Goal: Task Accomplishment & Management: Manage account settings

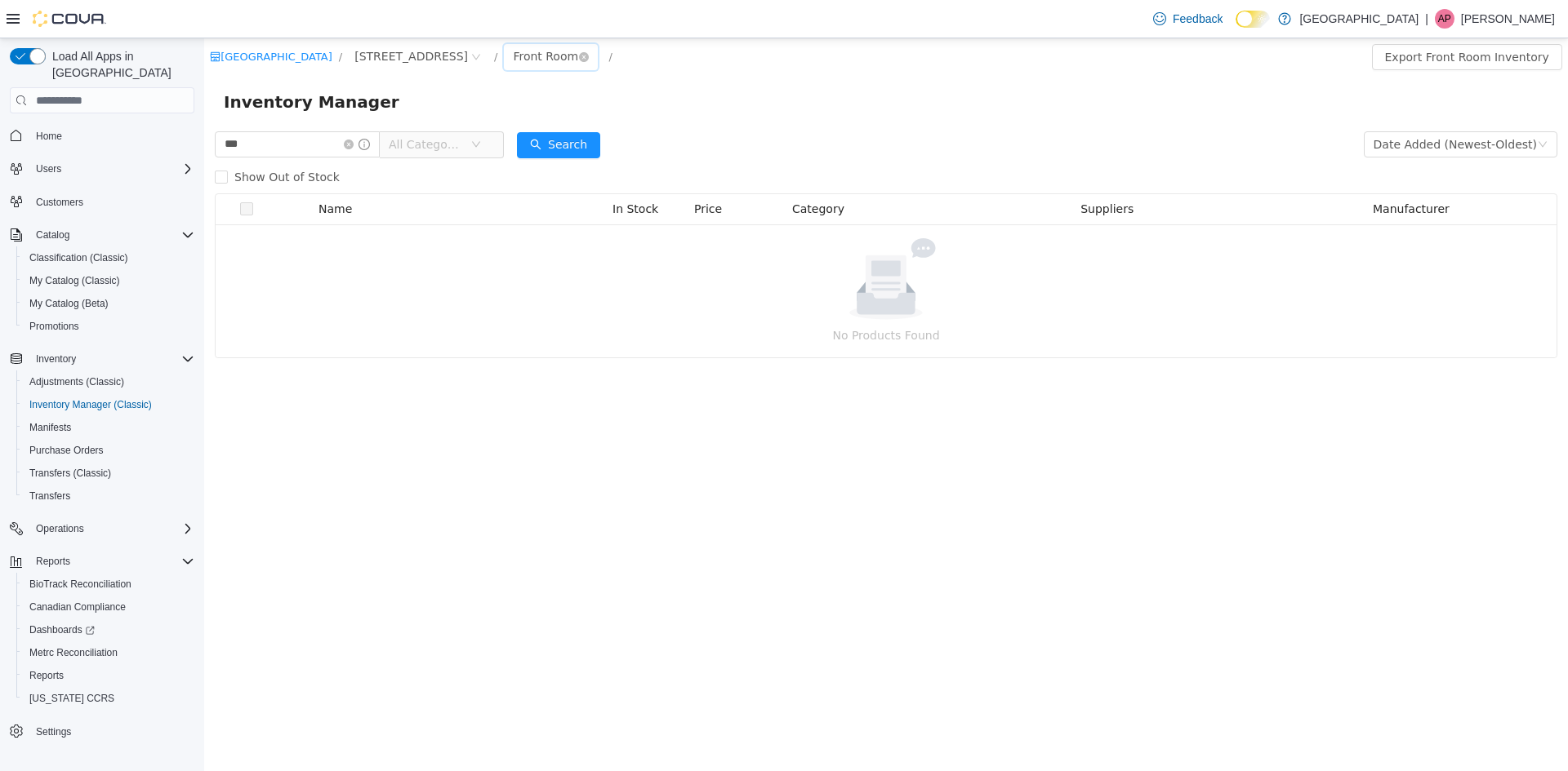
click at [513, 51] on div "Front Room" at bounding box center [545, 55] width 65 height 24
click at [476, 139] on li "Back Room" at bounding box center [477, 141] width 98 height 26
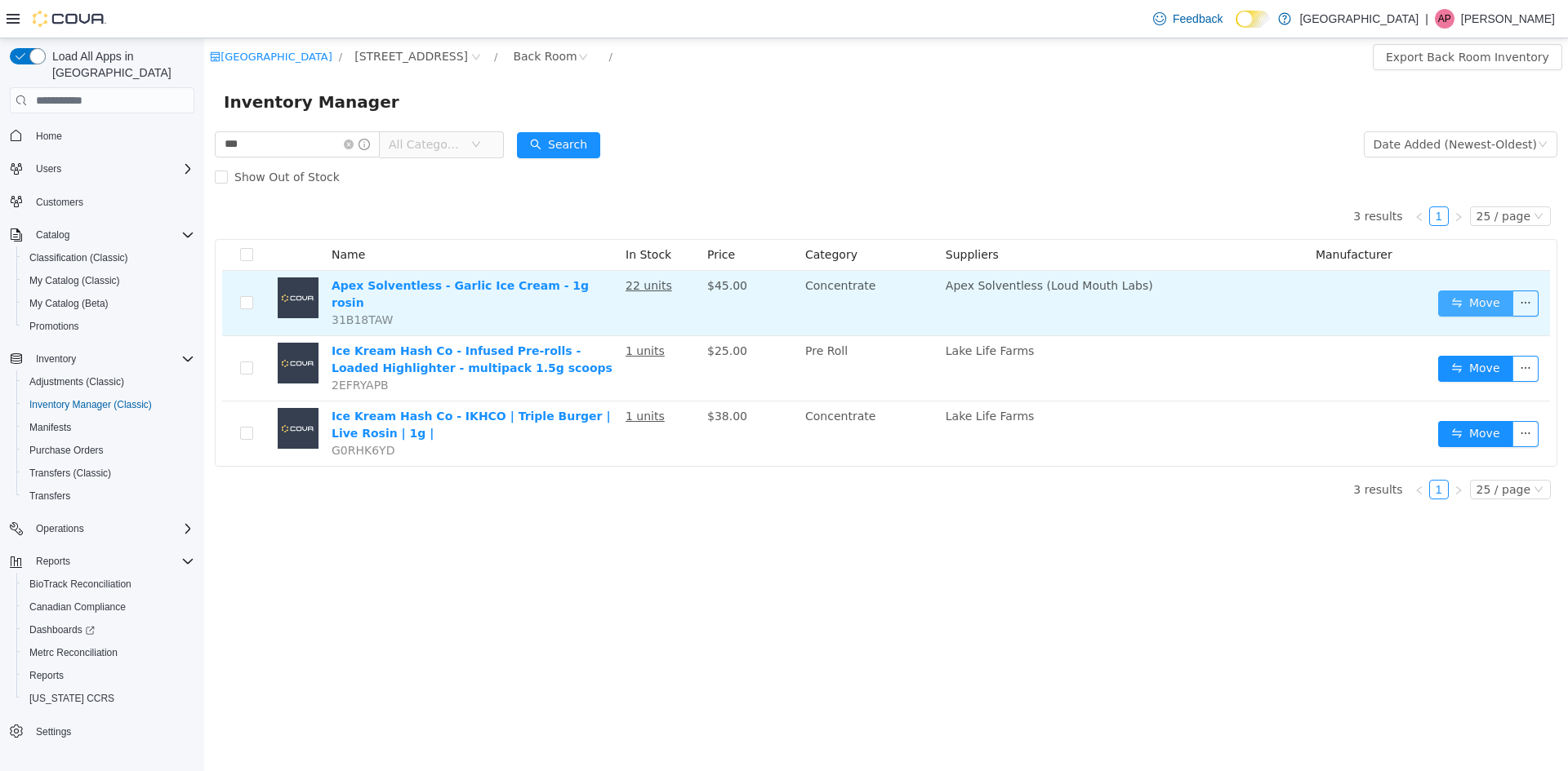
click at [1456, 305] on button "Move" at bounding box center [1476, 303] width 75 height 26
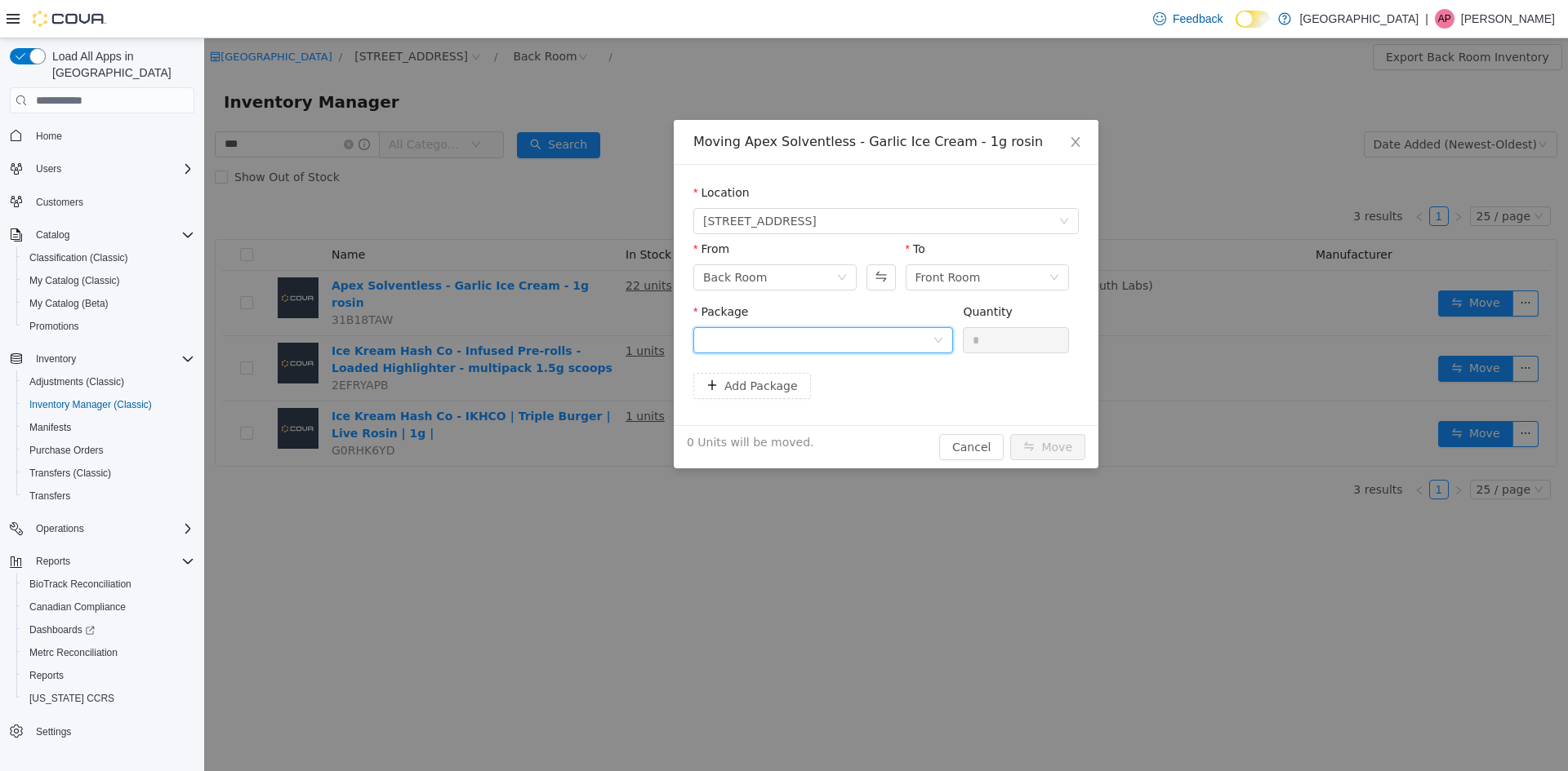
click at [812, 339] on div at bounding box center [817, 339] width 230 height 24
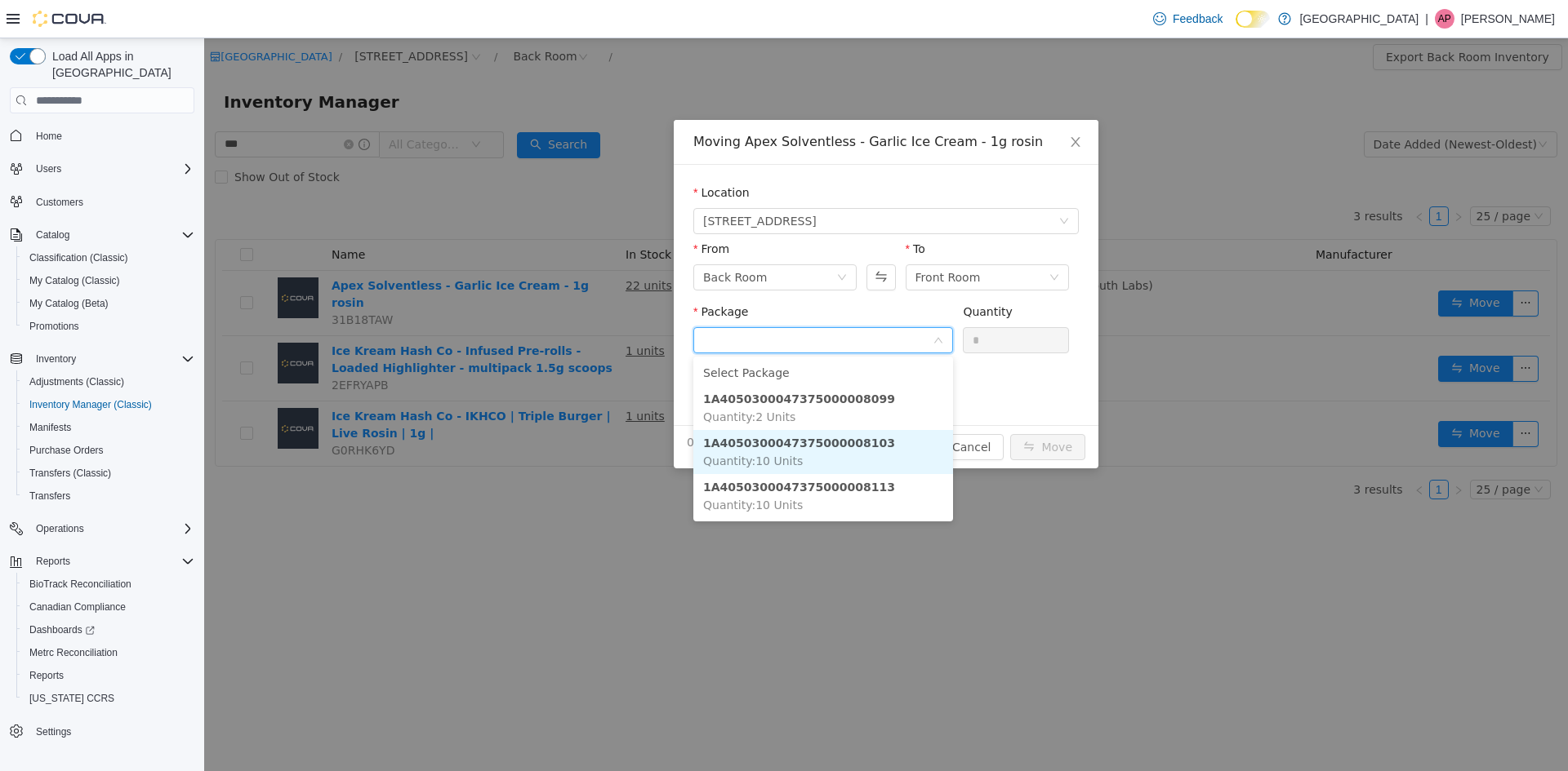
click at [830, 457] on li "1A4050300047375000008103 Quantity : 10 Units" at bounding box center [822, 451] width 259 height 44
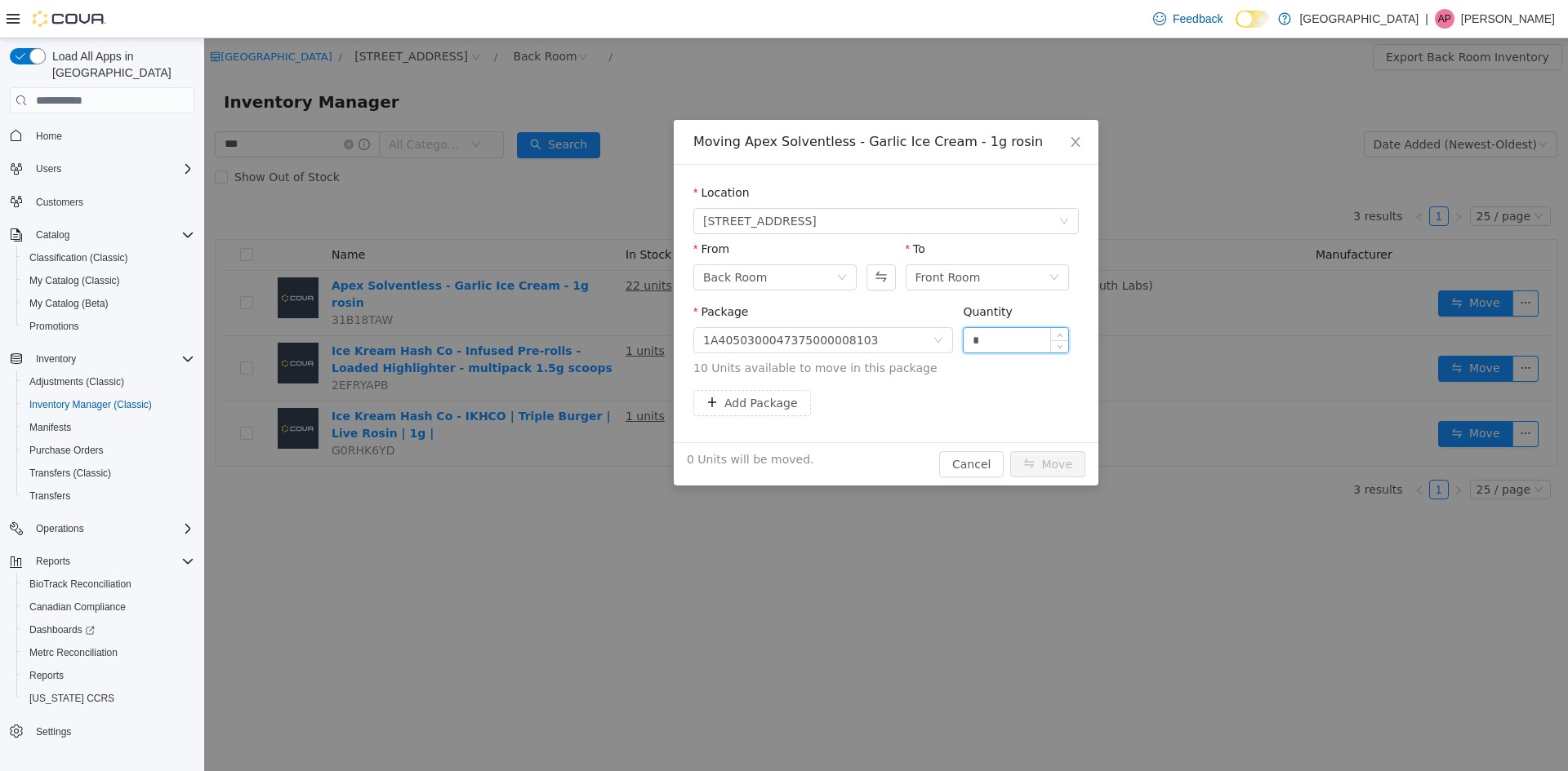
click at [1003, 336] on input "*" at bounding box center [1016, 339] width 105 height 24
click at [1011, 333] on input "*" at bounding box center [1016, 339] width 105 height 24
type input "***"
click at [1010, 451] on button "Move" at bounding box center [1048, 464] width 75 height 26
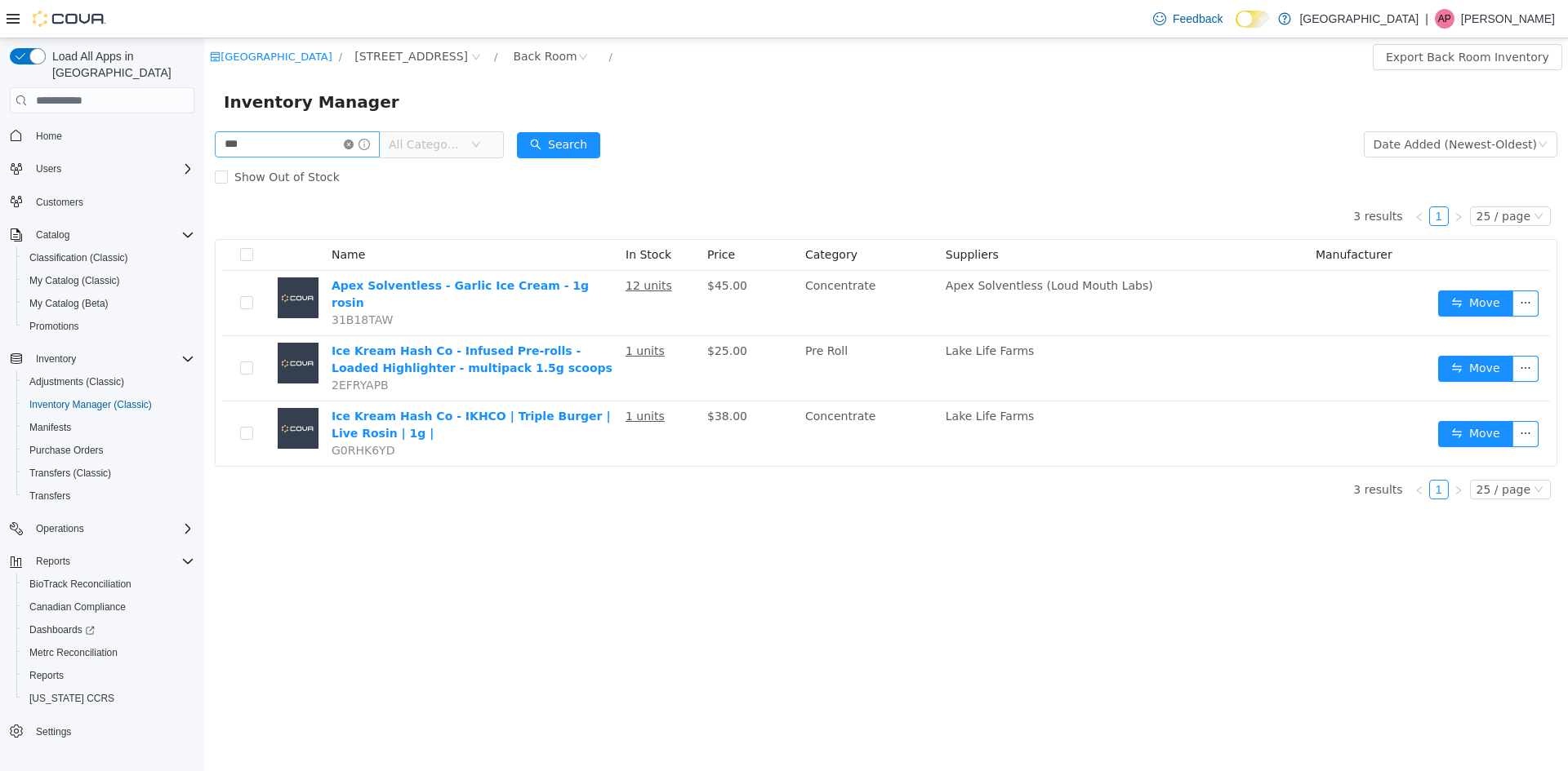
click at [354, 142] on icon "icon: close-circle" at bounding box center [349, 144] width 10 height 10
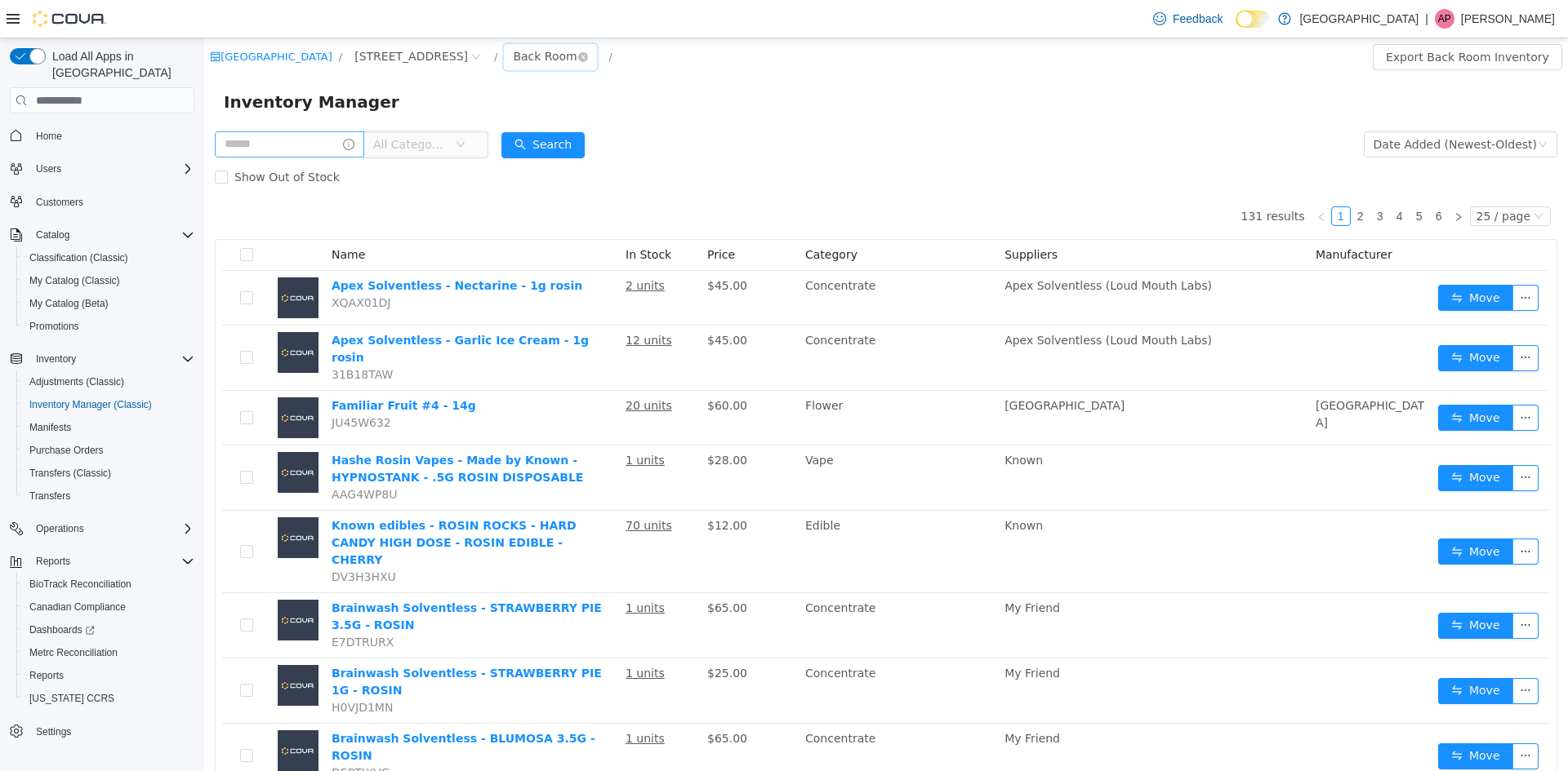
click at [578, 62] on icon "icon: down" at bounding box center [583, 57] width 10 height 12
click at [578, 55] on icon "icon: close-circle" at bounding box center [583, 56] width 10 height 10
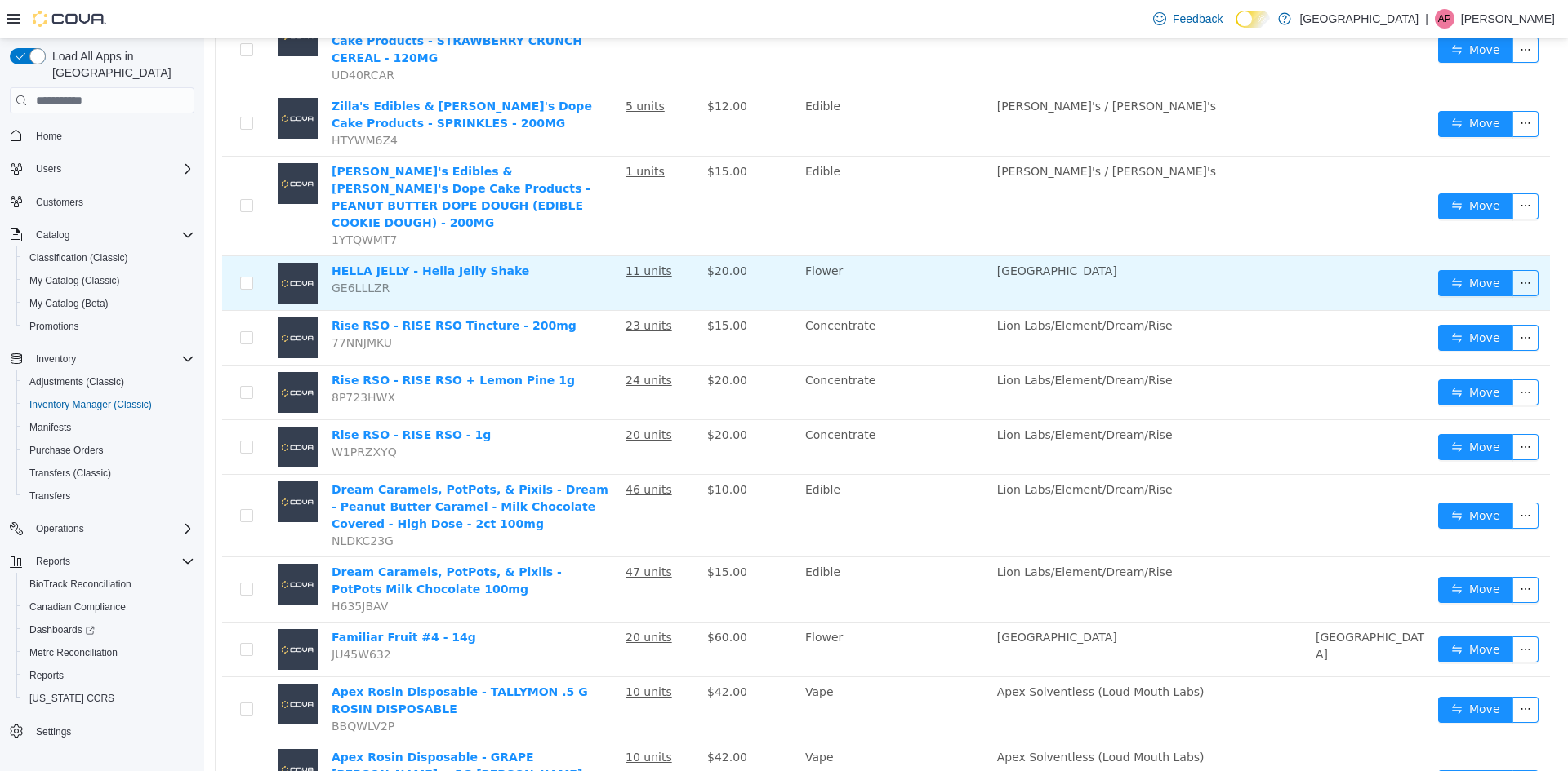
scroll to position [1085, 0]
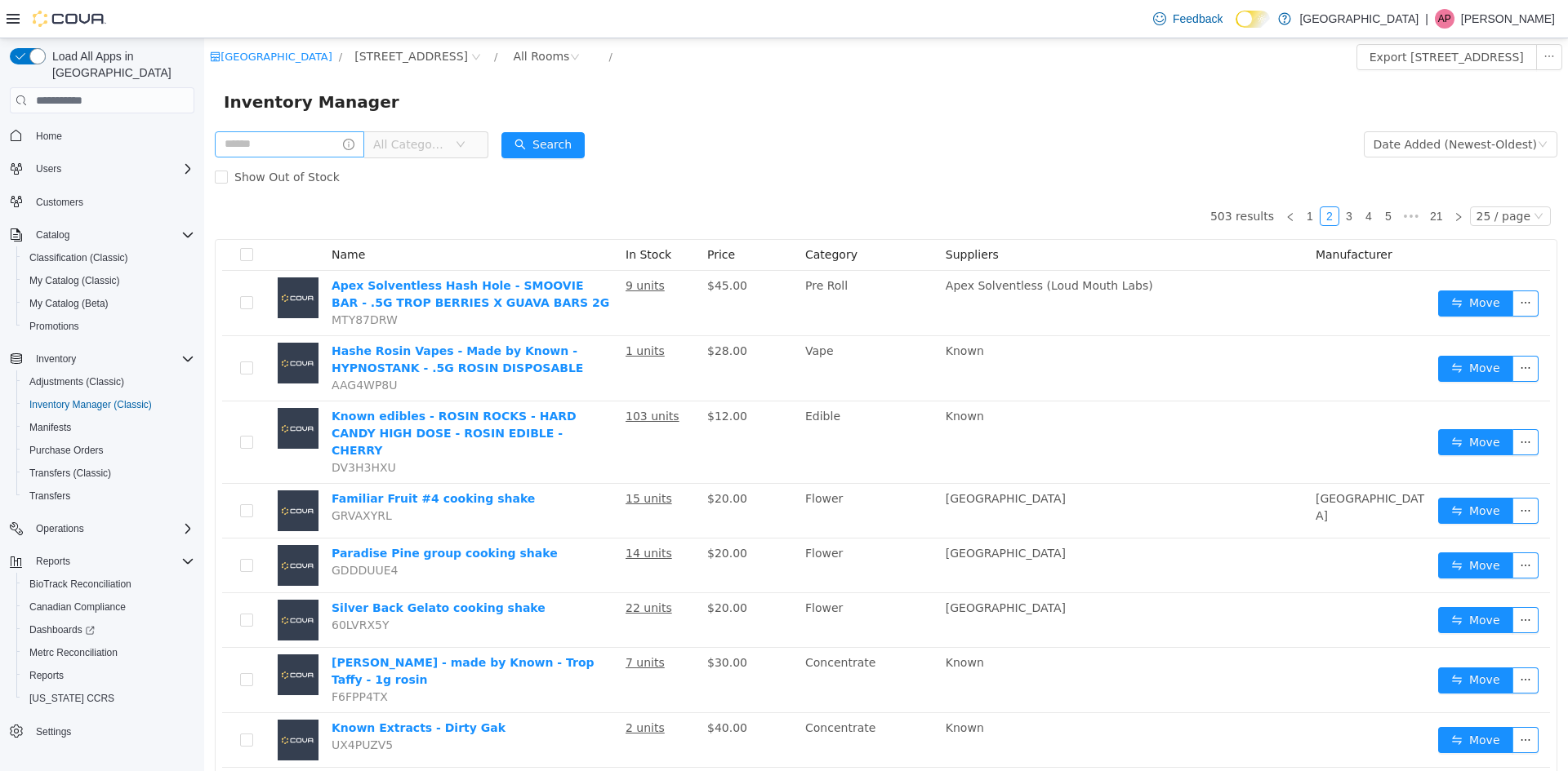
click at [827, 148] on form "All Categories Date Added (Newest-Oldest) Search Show Out of Stock" at bounding box center [886, 160] width 1343 height 65
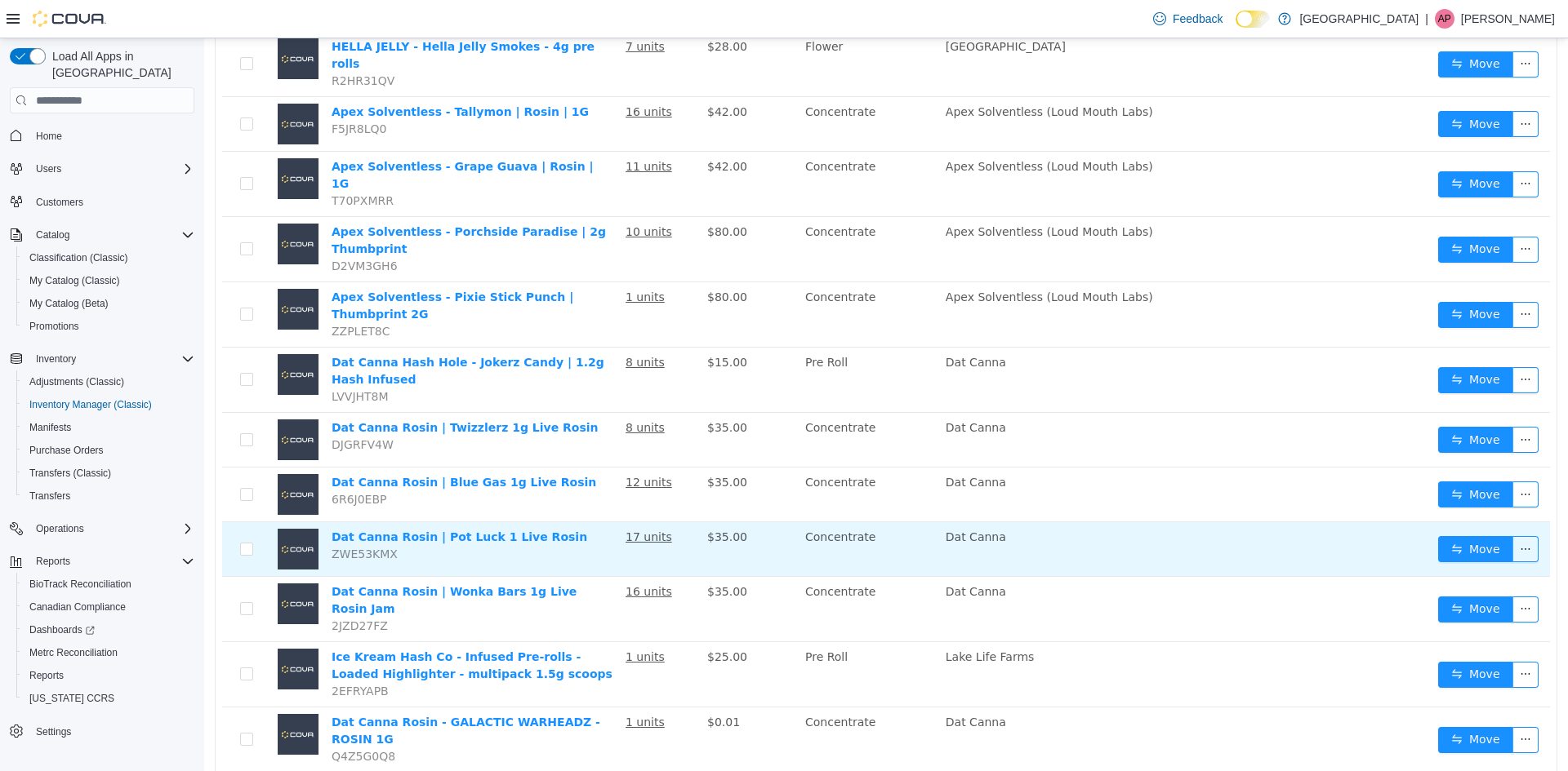
scroll to position [998, 0]
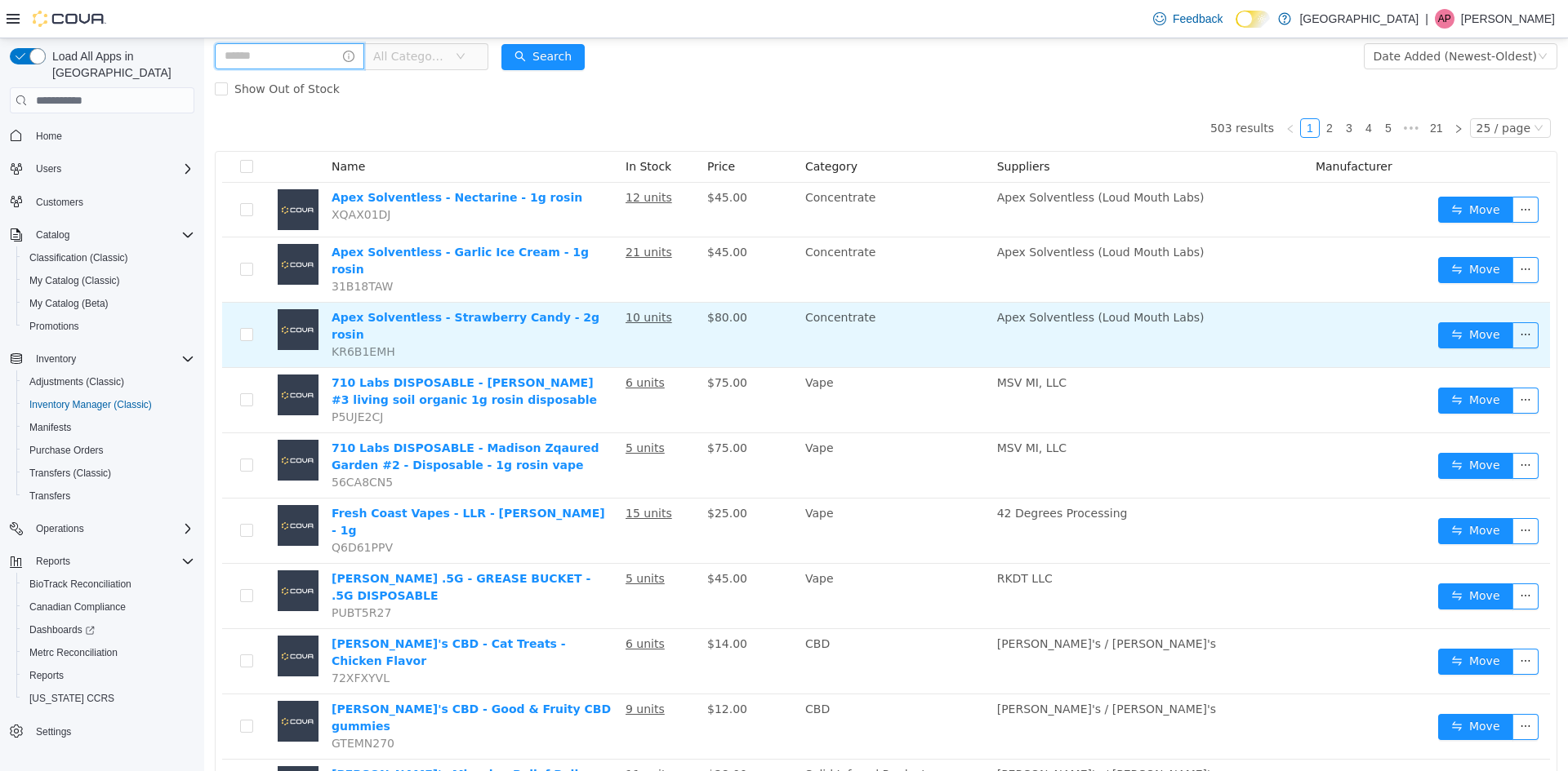
scroll to position [81, 0]
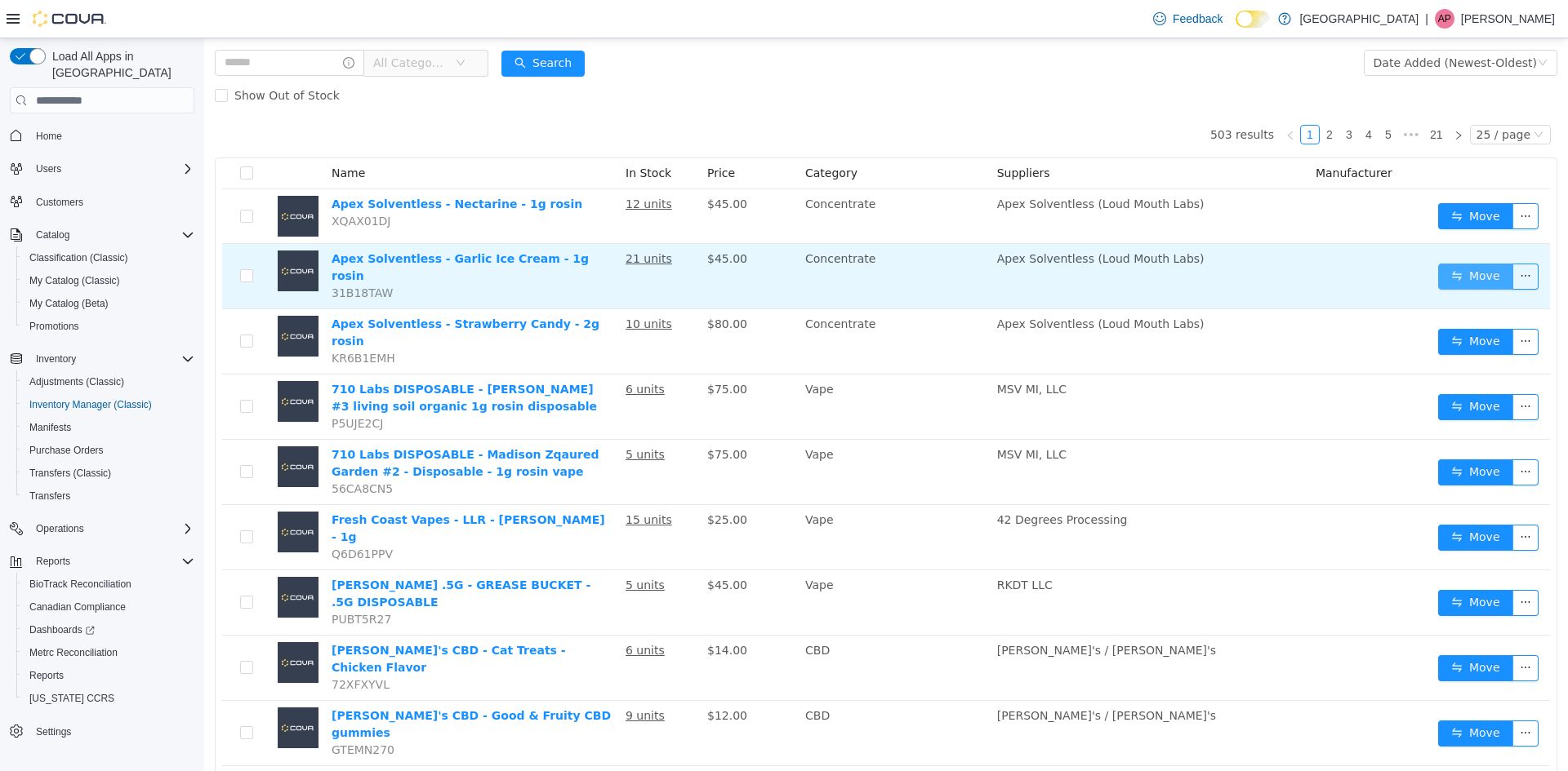
click at [1471, 269] on button "Move" at bounding box center [1476, 276] width 75 height 26
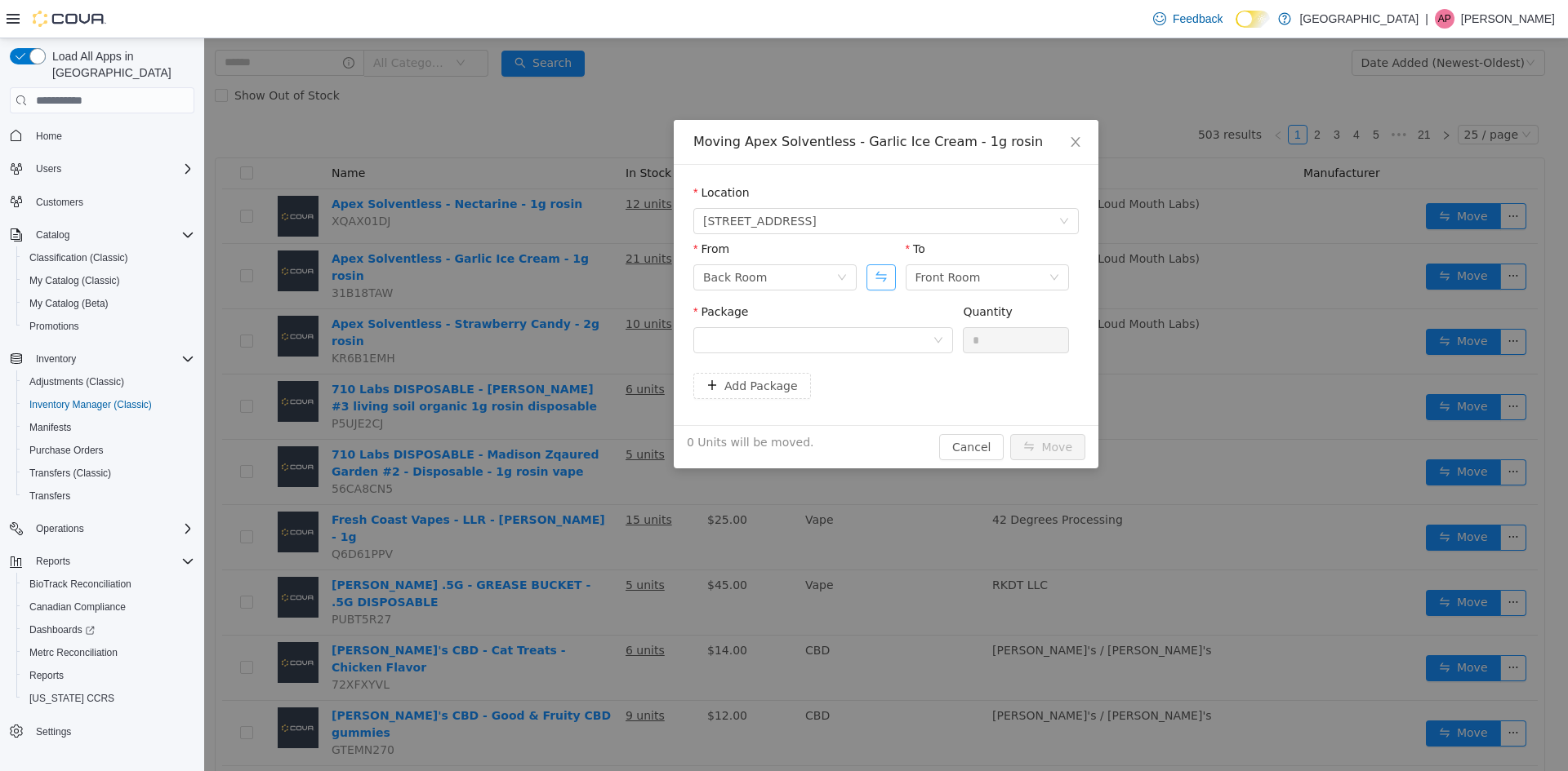
click at [888, 269] on button "Swap" at bounding box center [881, 277] width 29 height 26
click at [879, 339] on div at bounding box center [817, 339] width 230 height 24
click at [969, 438] on div "Moving Apex Solventless - Garlic Ice Cream - 1g rosin Location 215 S 11th St Fr…" at bounding box center [886, 294] width 425 height 348
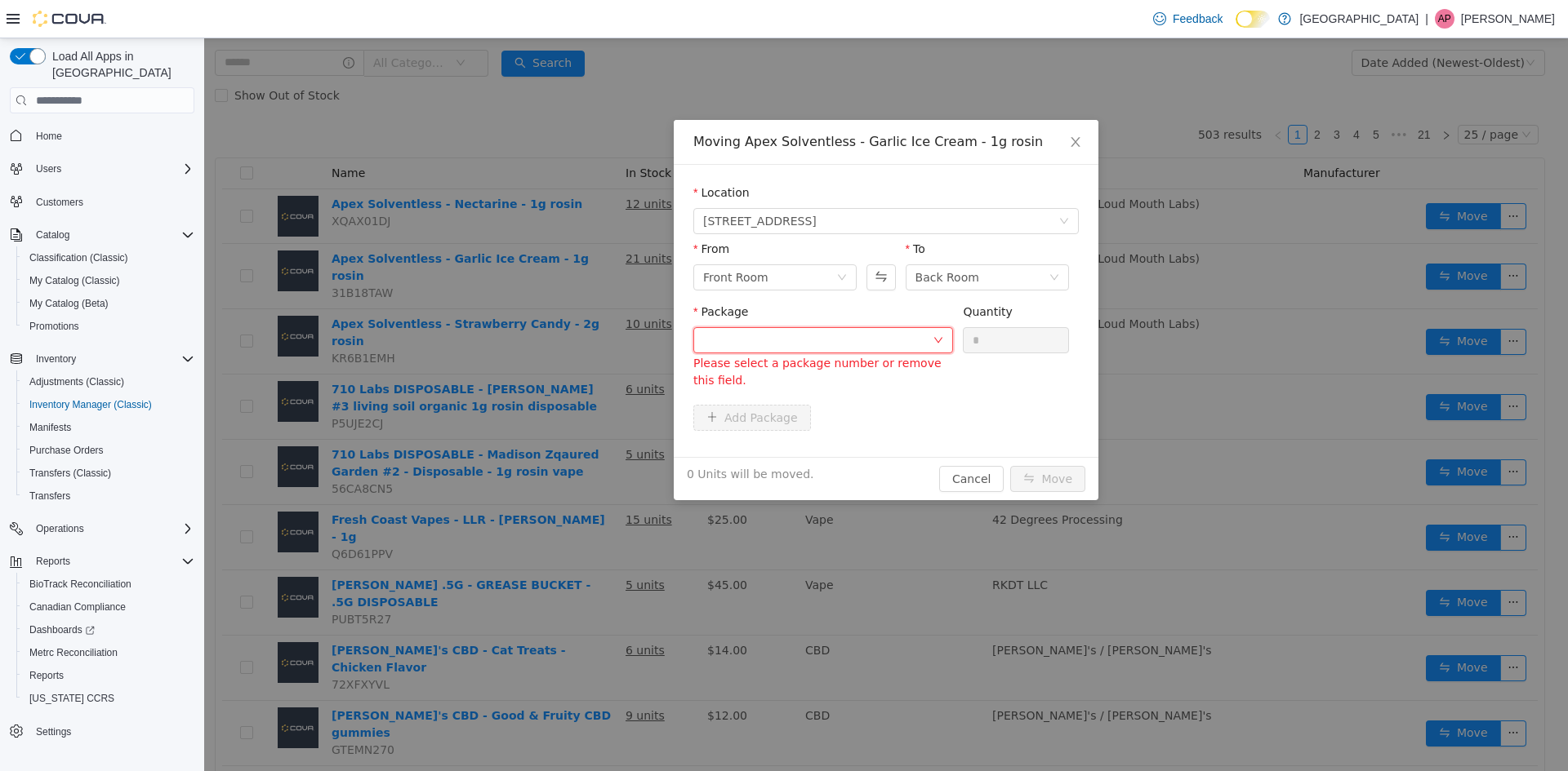
click at [892, 348] on div at bounding box center [817, 339] width 230 height 24
click at [966, 487] on button "Cancel" at bounding box center [971, 479] width 64 height 26
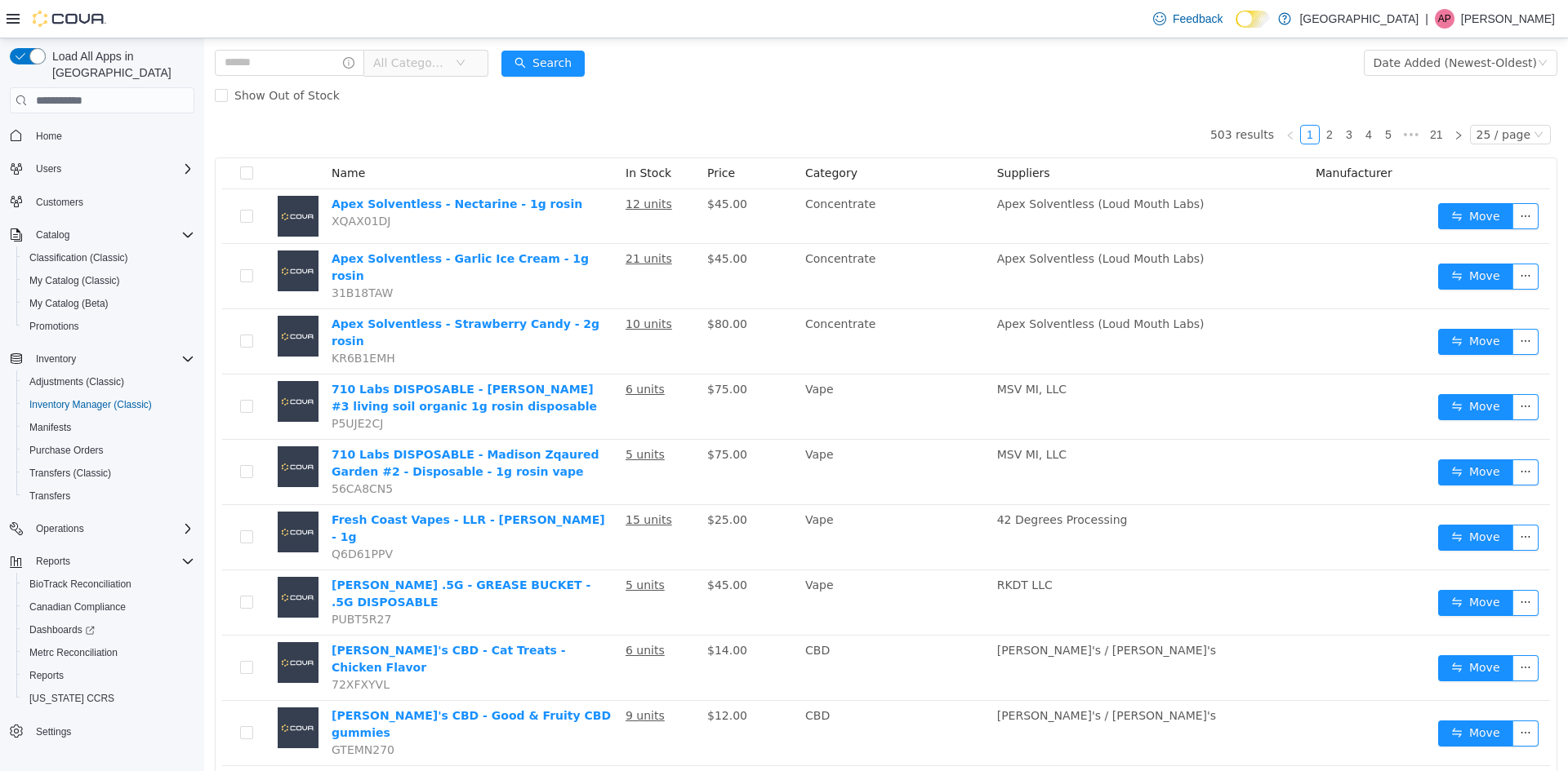
click at [966, 505] on td "Vape" at bounding box center [894, 537] width 192 height 65
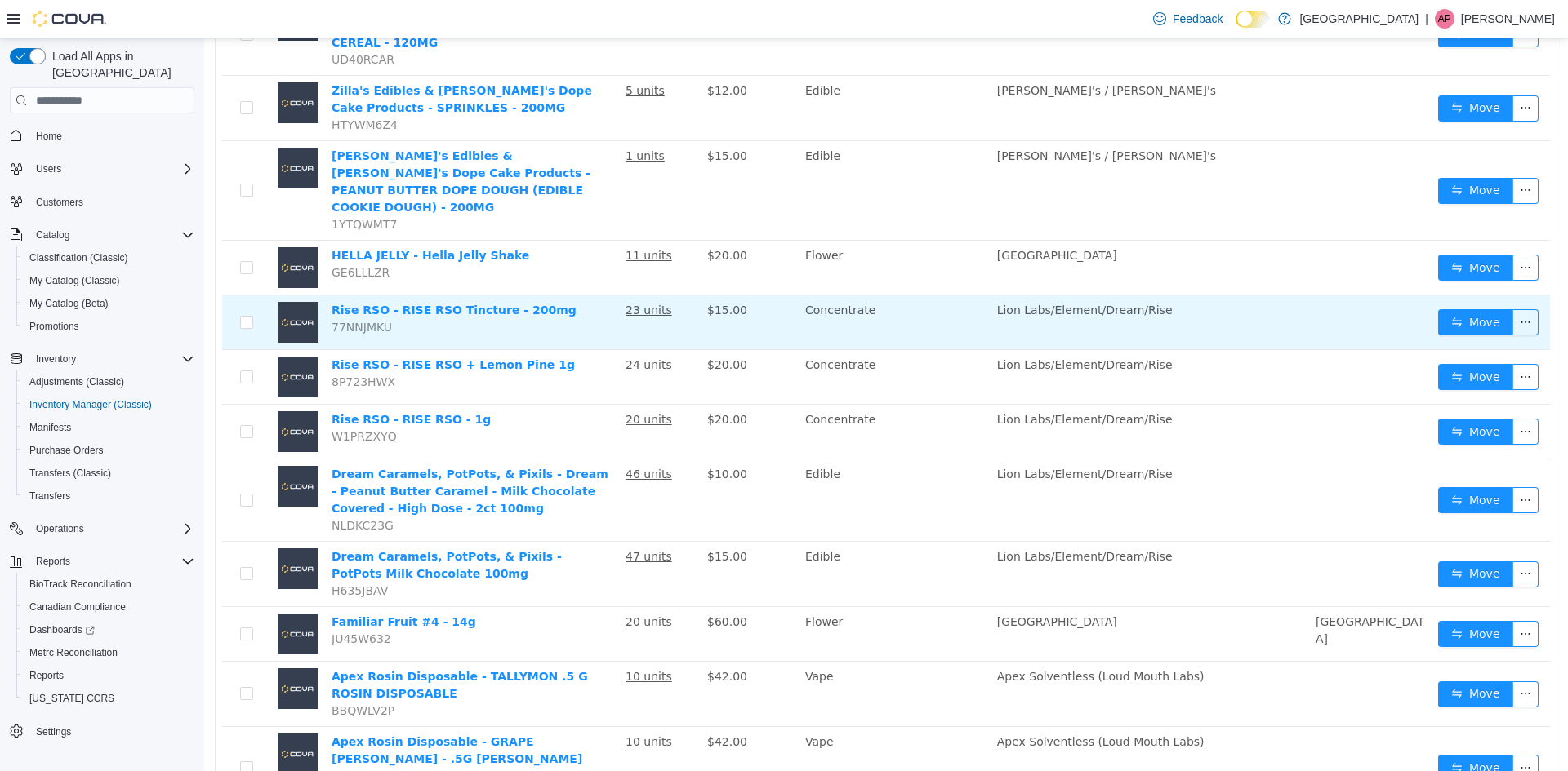
scroll to position [1085, 0]
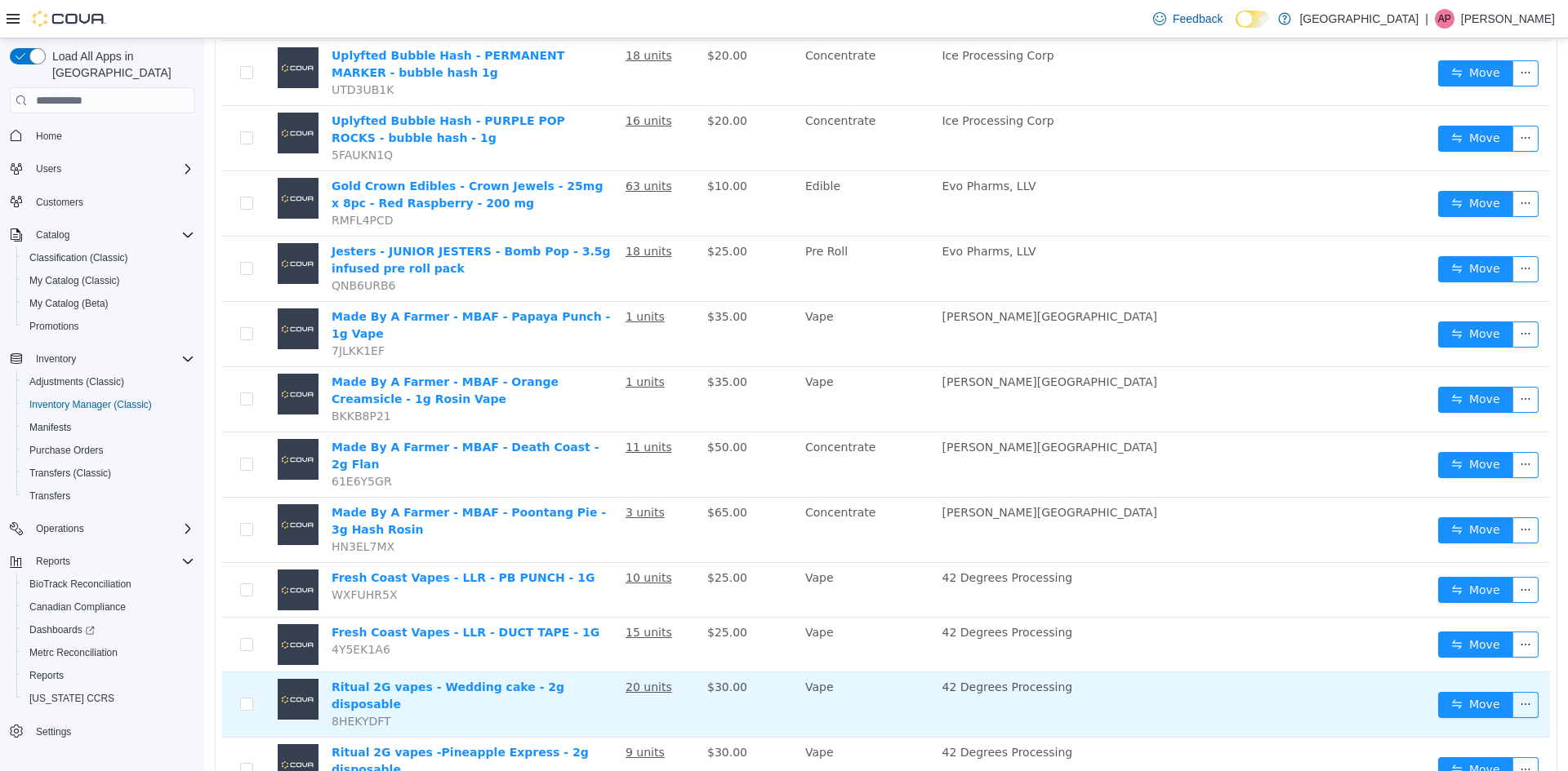
scroll to position [1051, 0]
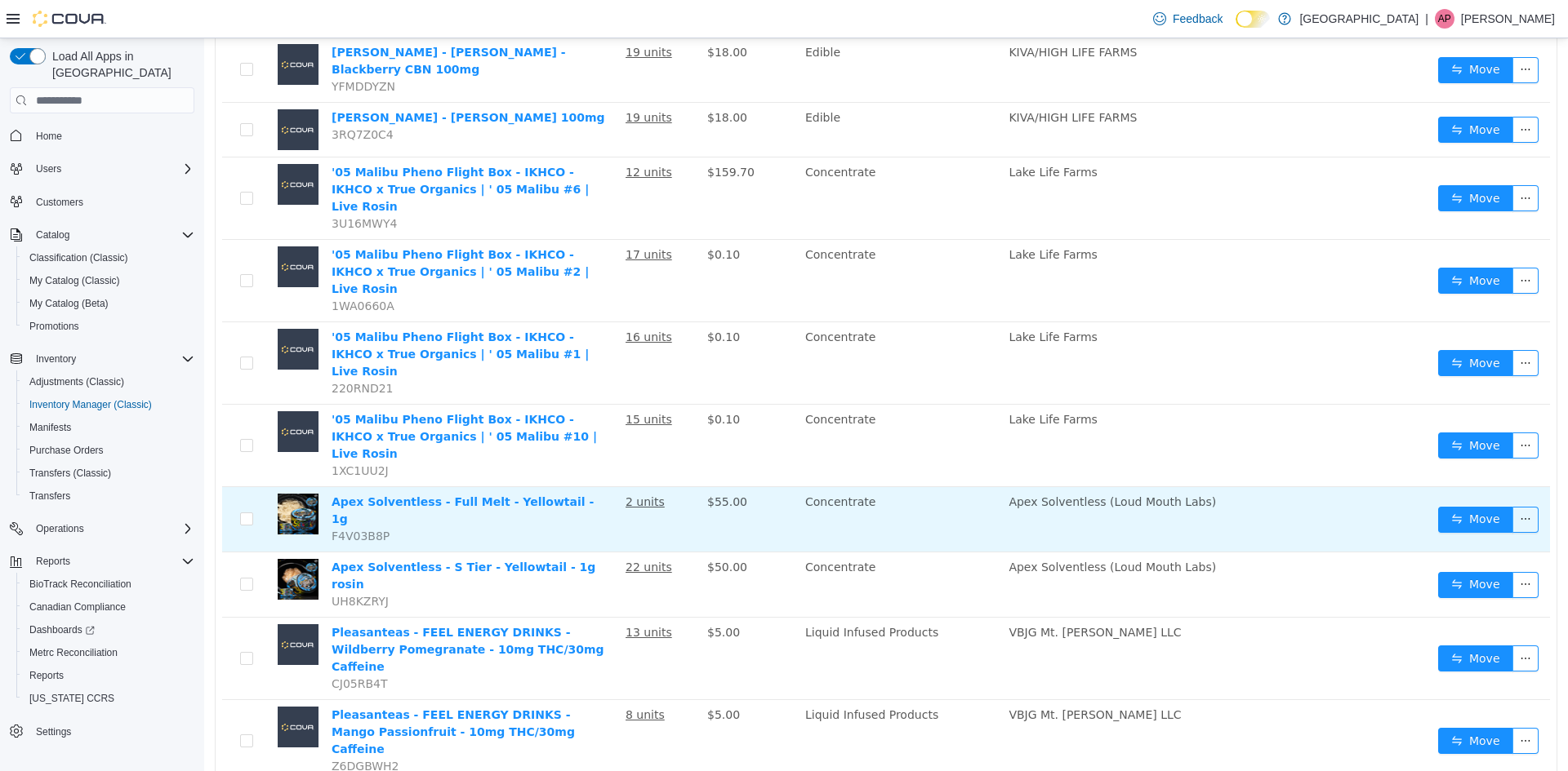
scroll to position [777, 0]
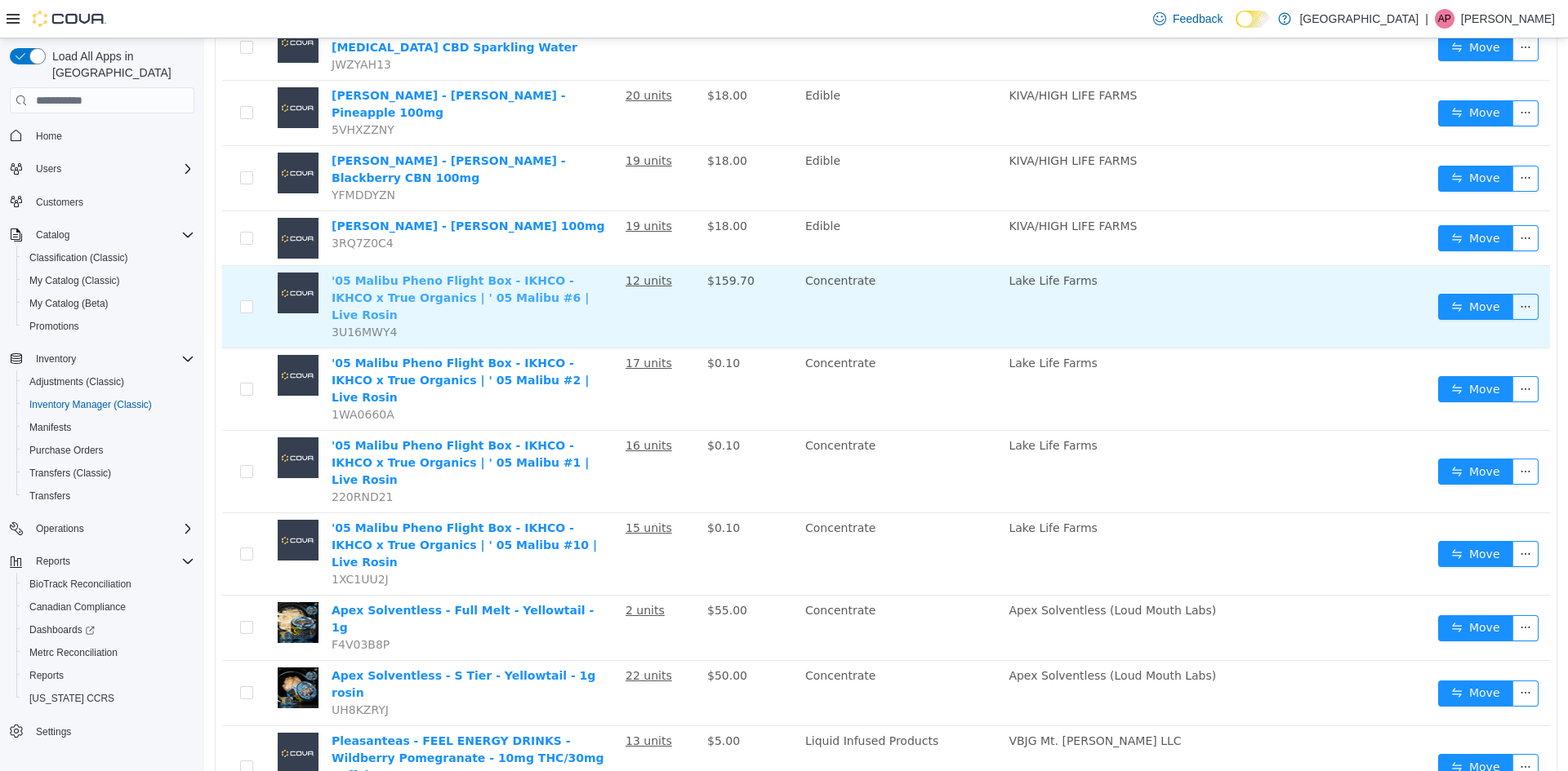
click at [502, 274] on link "'05 Malibu Pheno Flight Box - IKHCO -IKHCO x True Organics | ' 05 Malibu #6 | L…" at bounding box center [460, 298] width 257 height 47
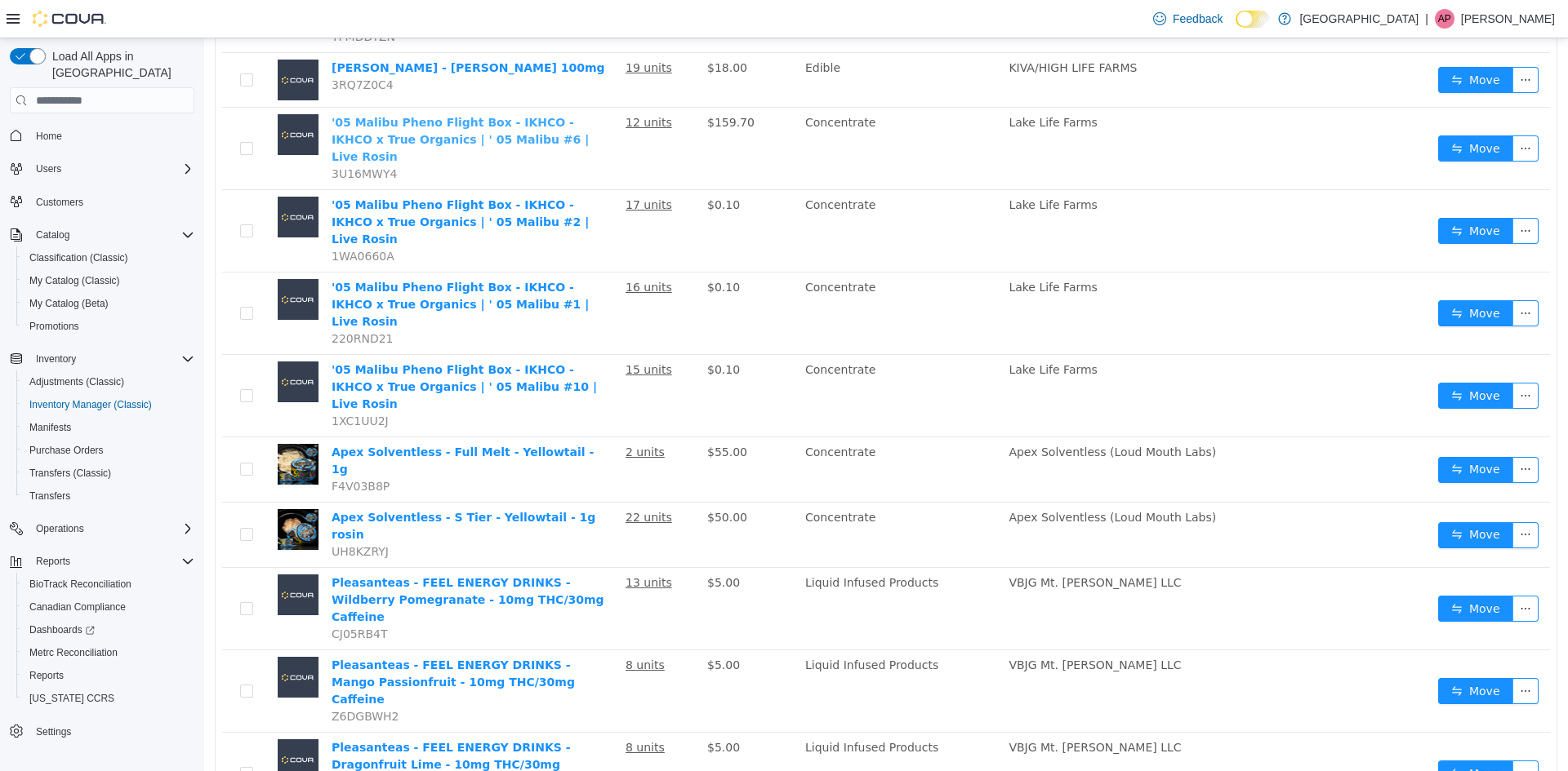
scroll to position [1104, 0]
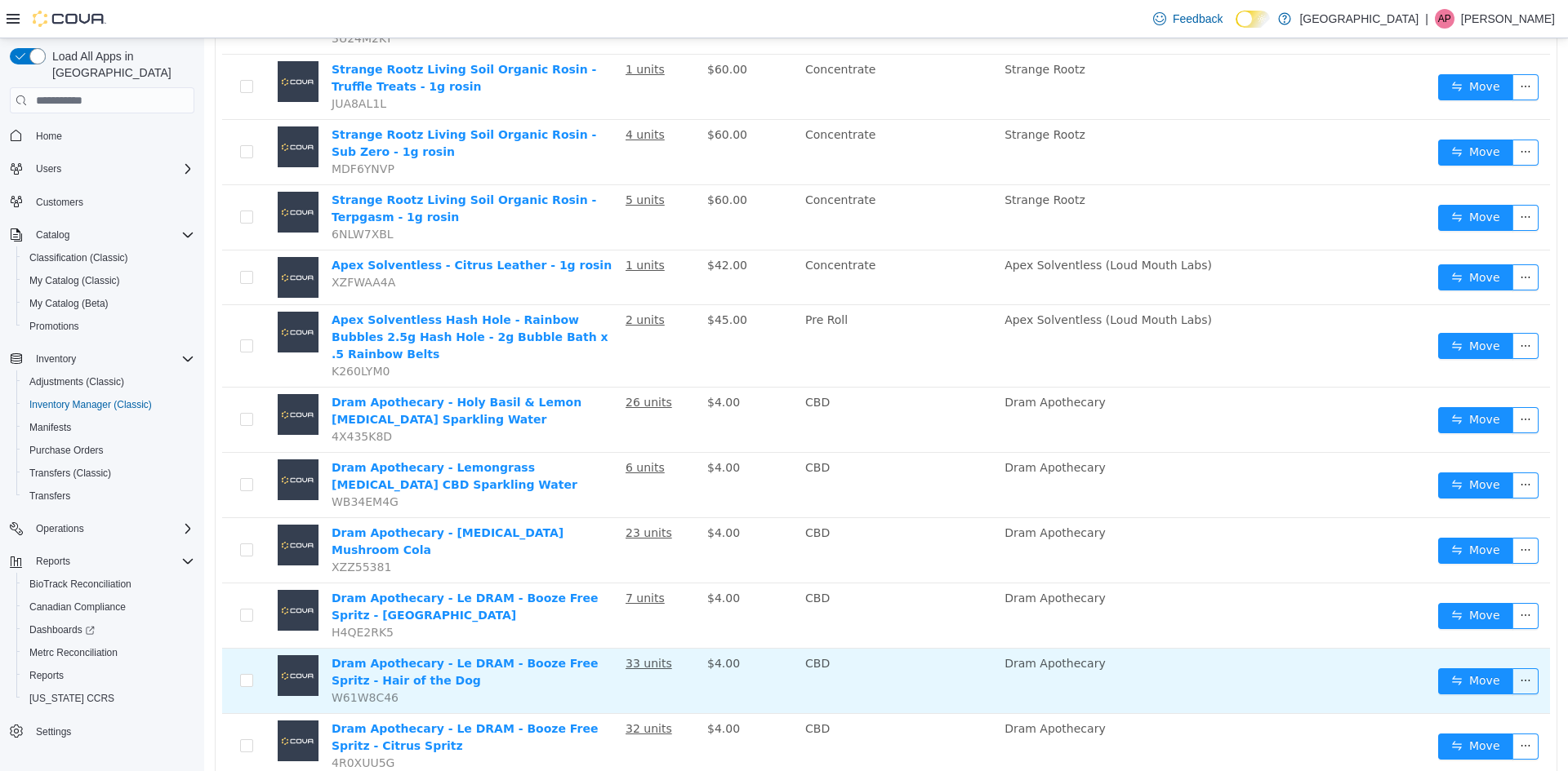
scroll to position [419, 0]
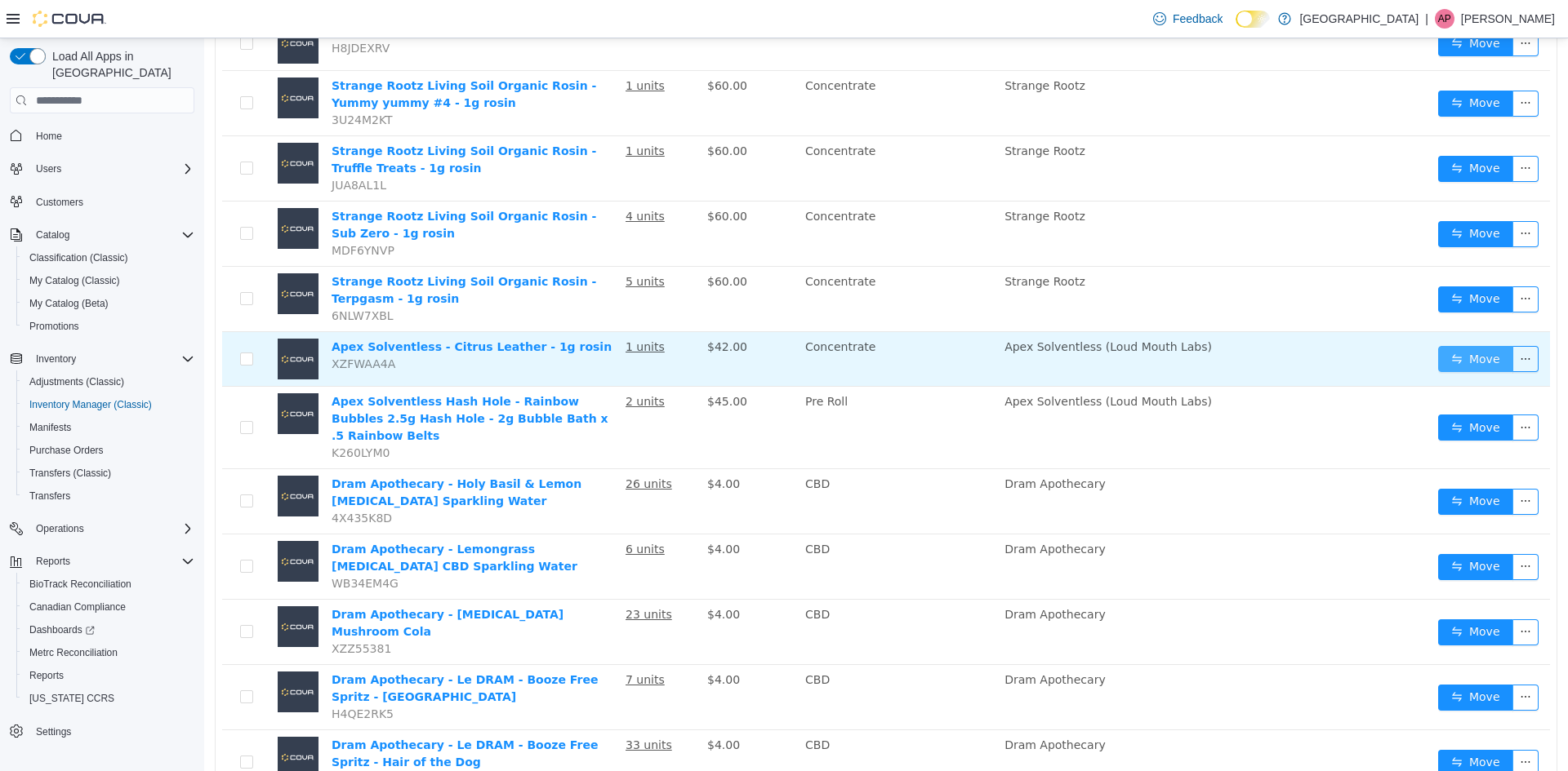
click at [1450, 346] on button "Move" at bounding box center [1476, 358] width 75 height 26
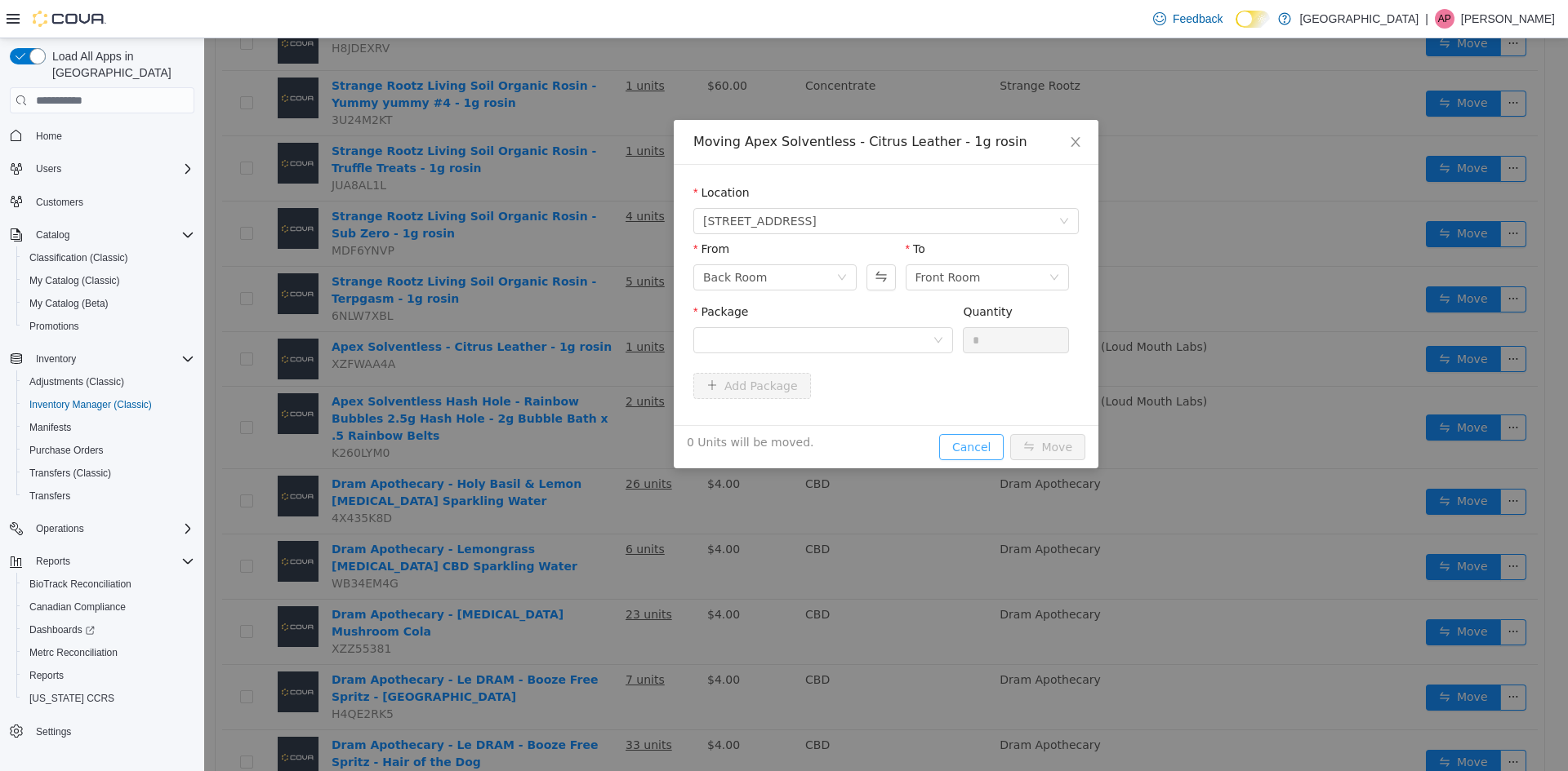
click at [980, 440] on button "Cancel" at bounding box center [971, 447] width 64 height 26
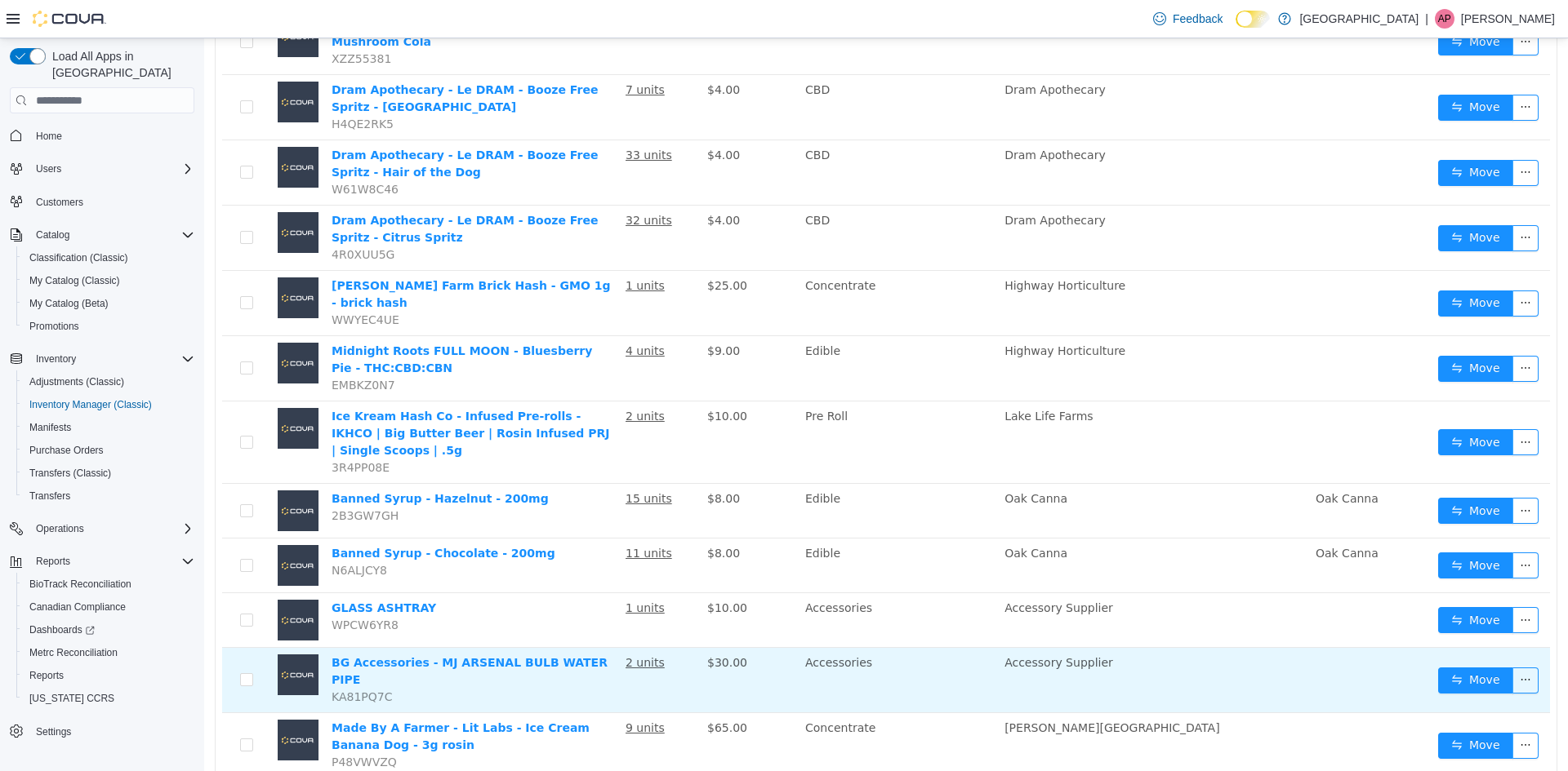
scroll to position [1072, 0]
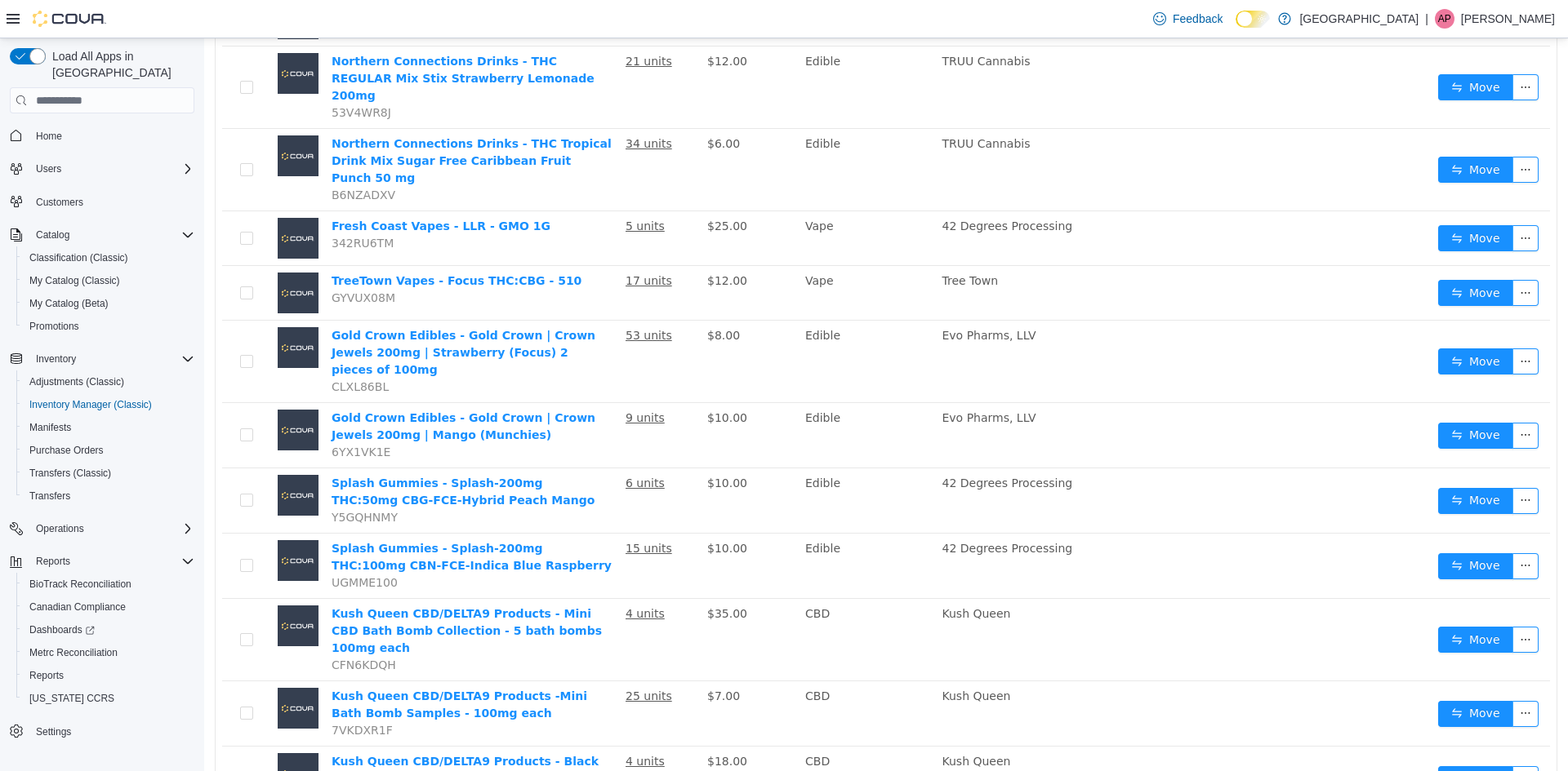
scroll to position [1170, 0]
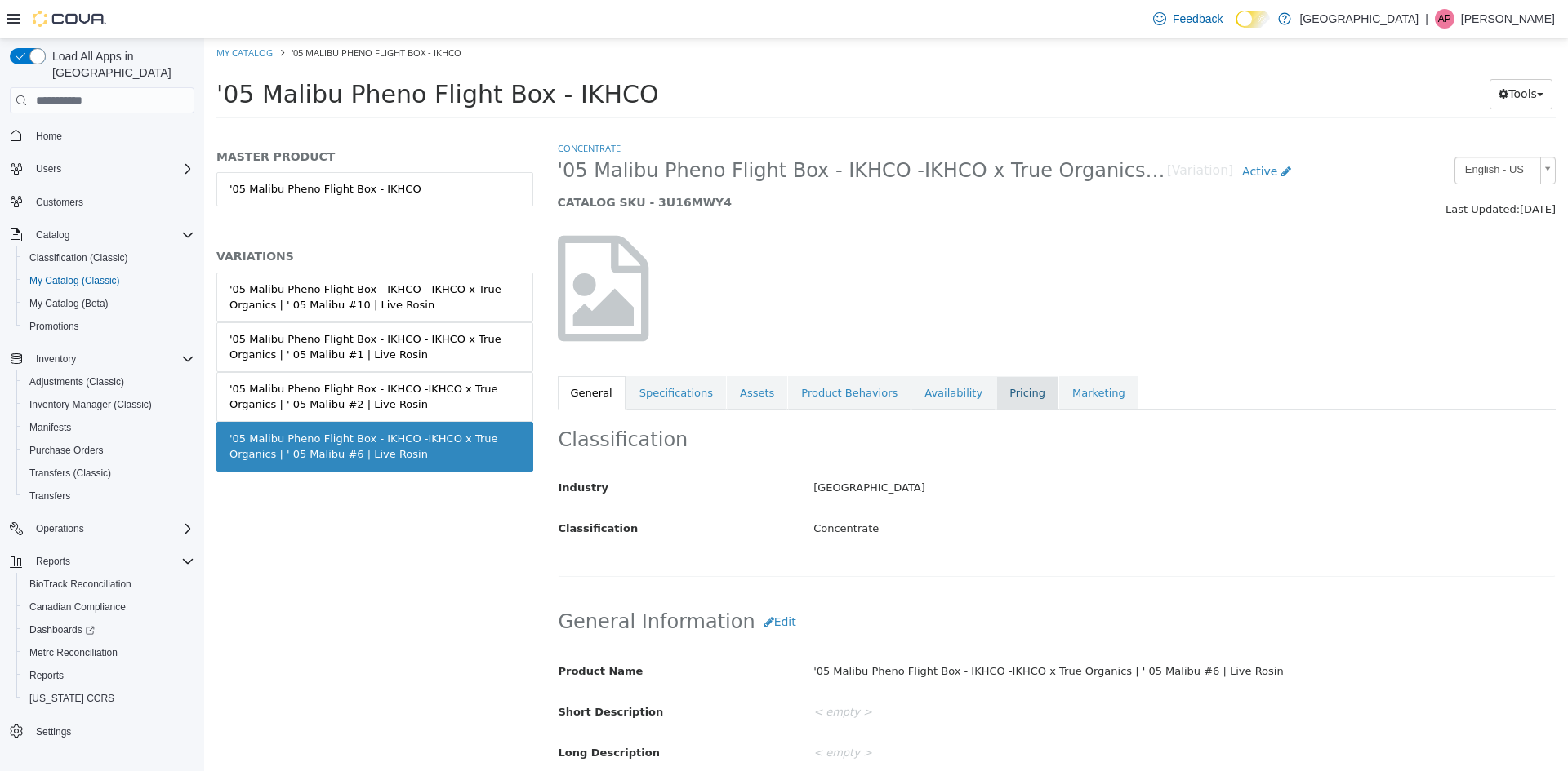
click at [996, 380] on link "Pricing" at bounding box center [1026, 393] width 62 height 34
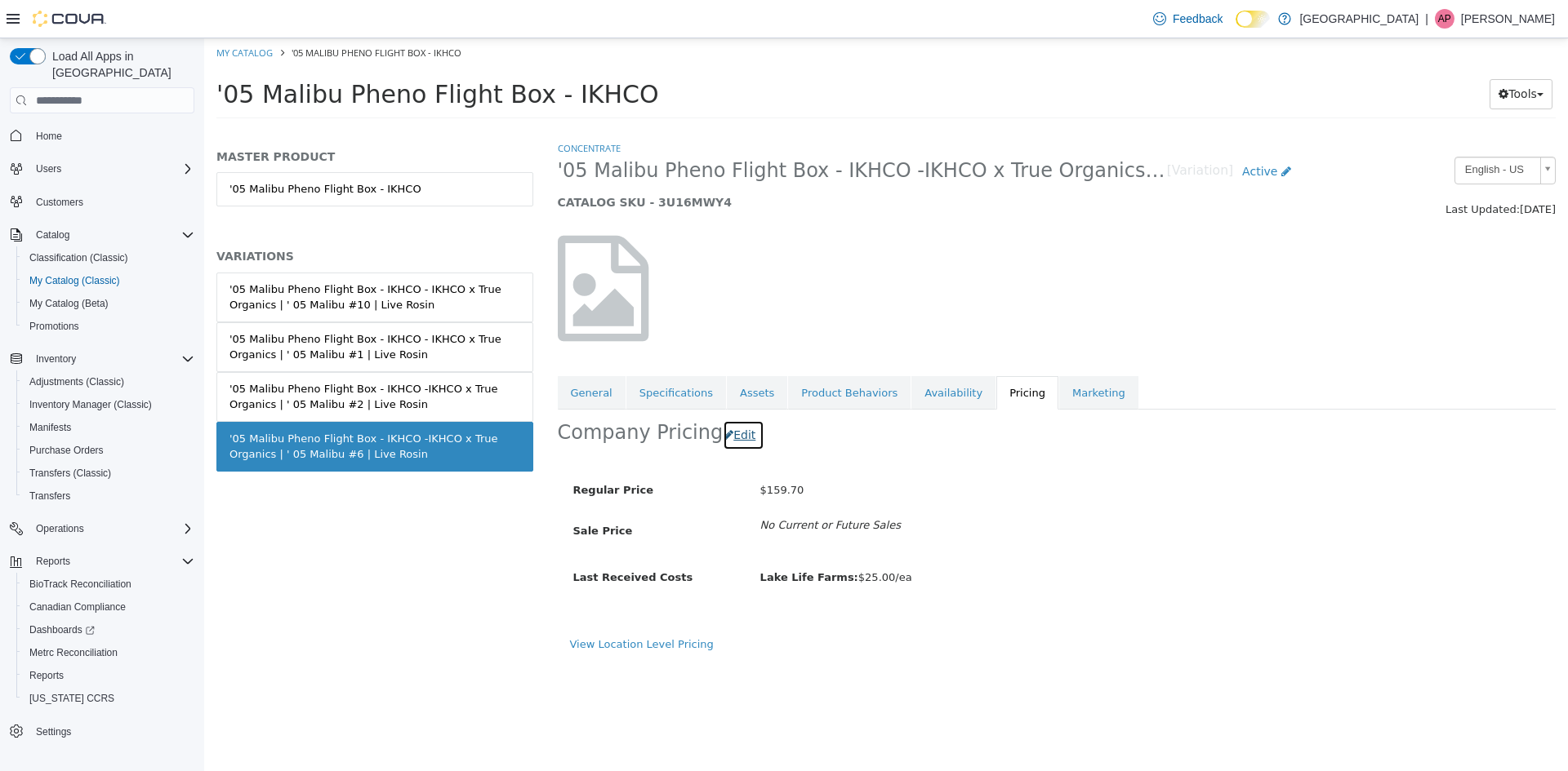
click at [726, 448] on button "Edit" at bounding box center [743, 435] width 42 height 30
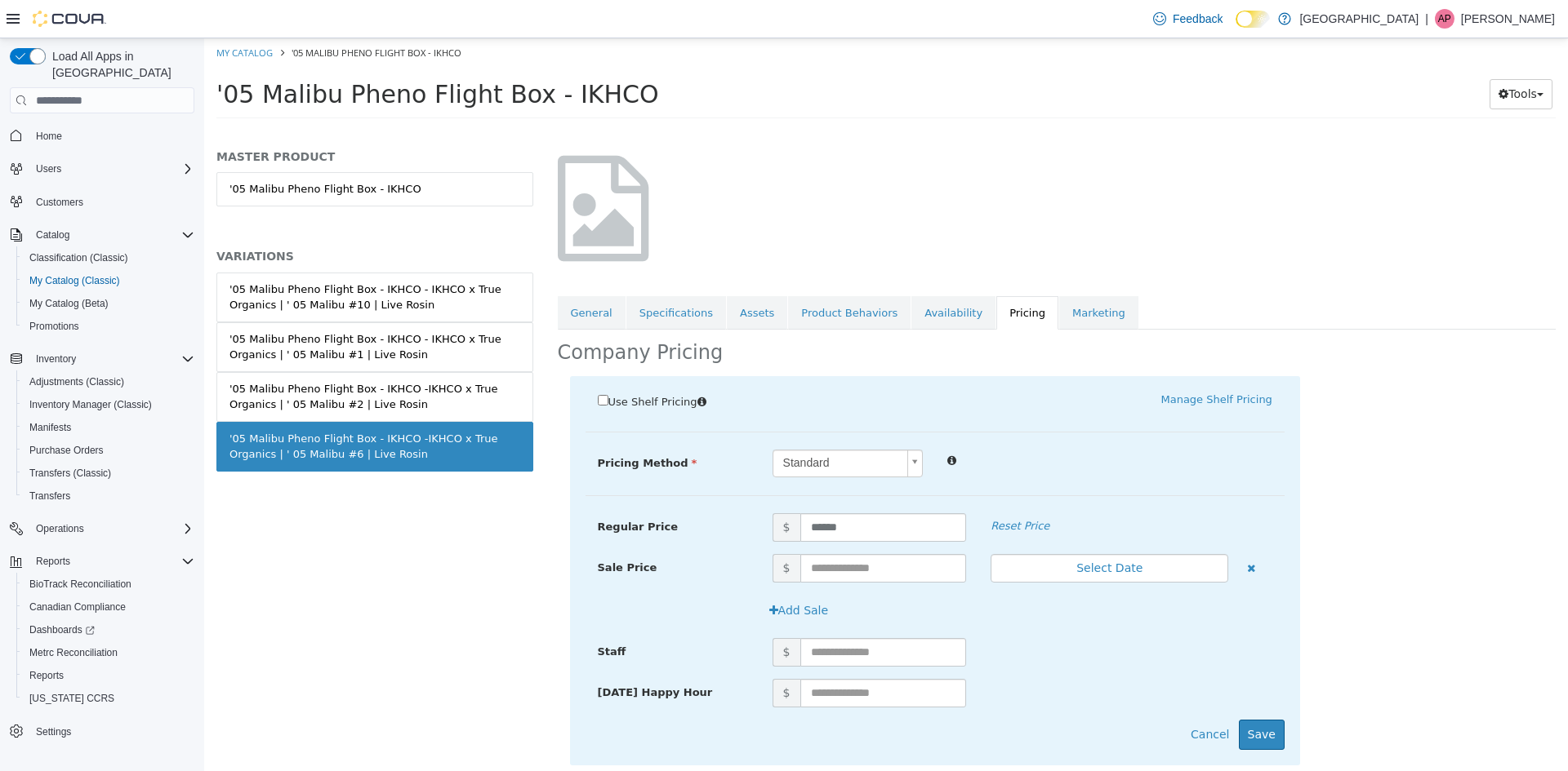
scroll to position [118, 0]
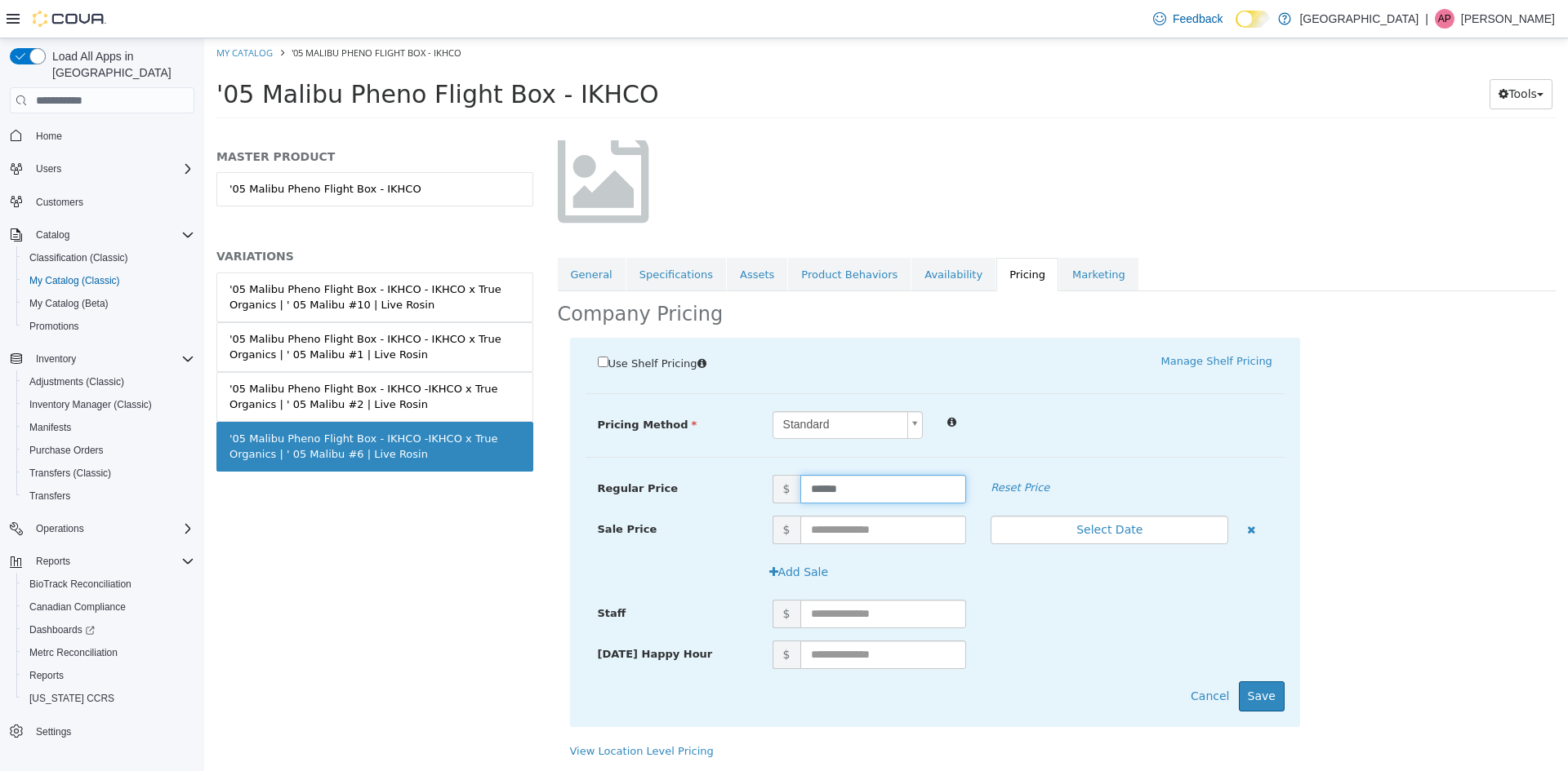
click at [819, 494] on input "******" at bounding box center [883, 490] width 166 height 29
type input "*****"
click at [1218, 700] on button "Cancel" at bounding box center [1210, 697] width 56 height 30
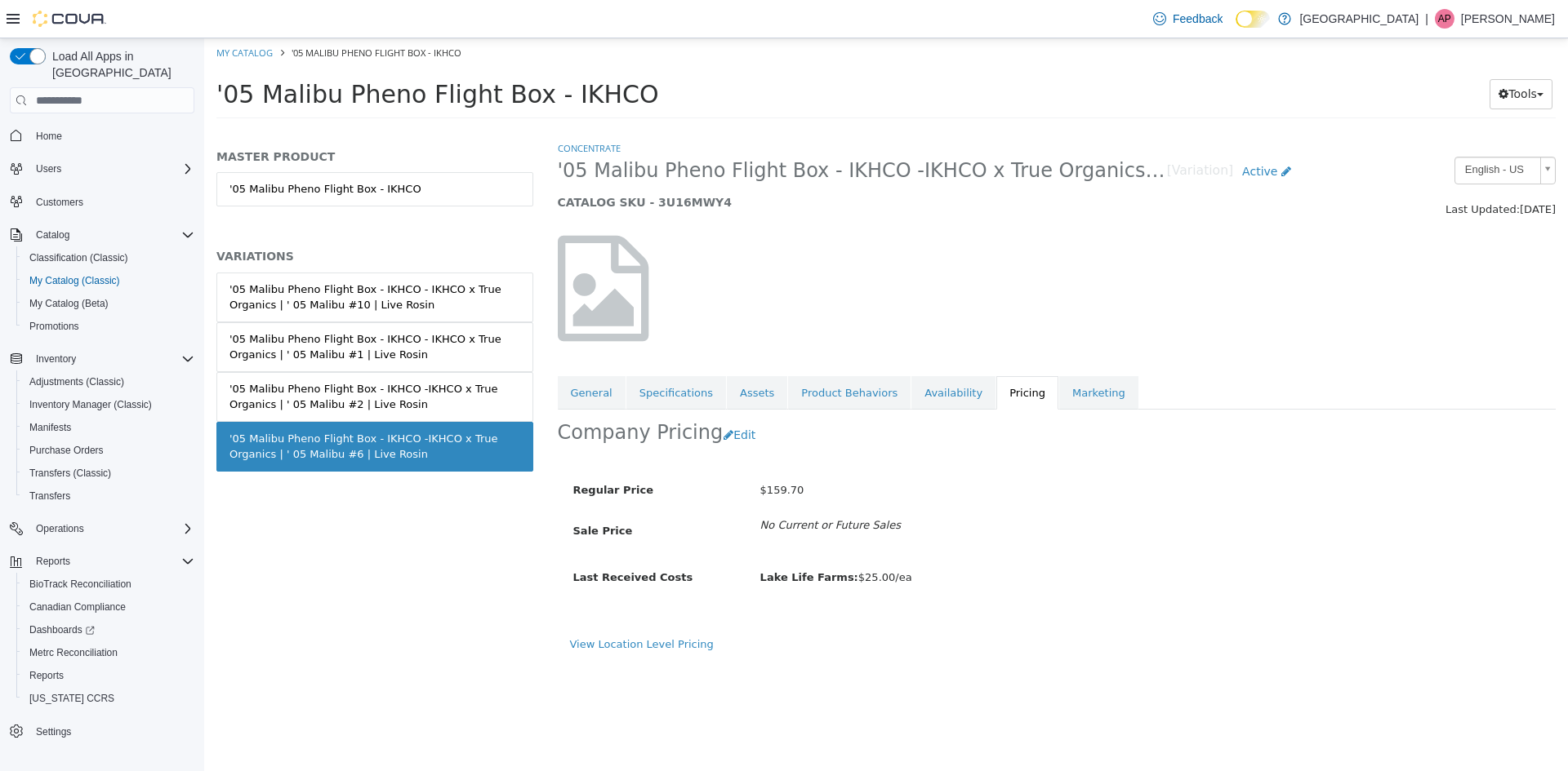
scroll to position [0, 0]
click at [94, 398] on span "Inventory Manager (Classic)" at bounding box center [90, 405] width 122 height 13
